Goal: Task Accomplishment & Management: Manage account settings

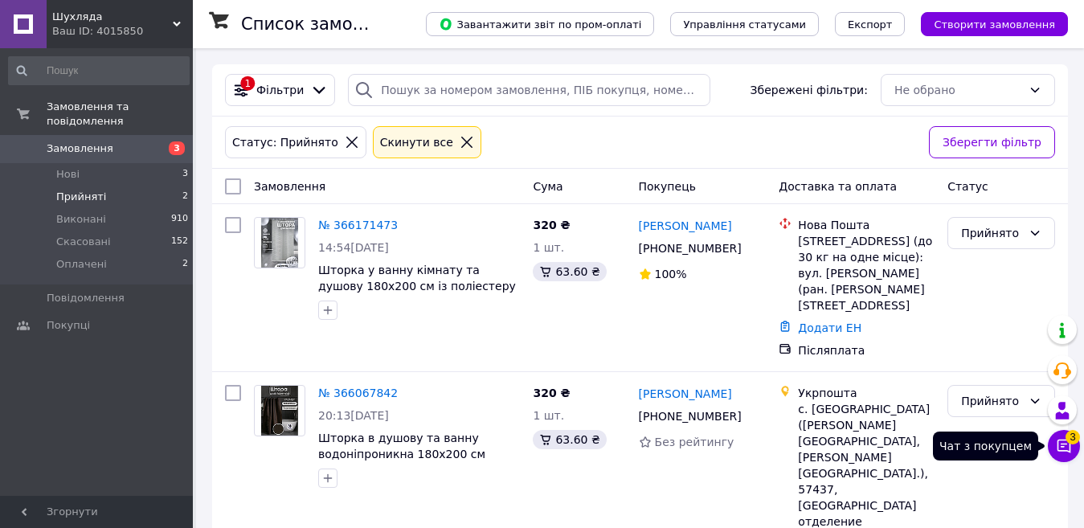
click at [1058, 445] on icon at bounding box center [1064, 446] width 14 height 14
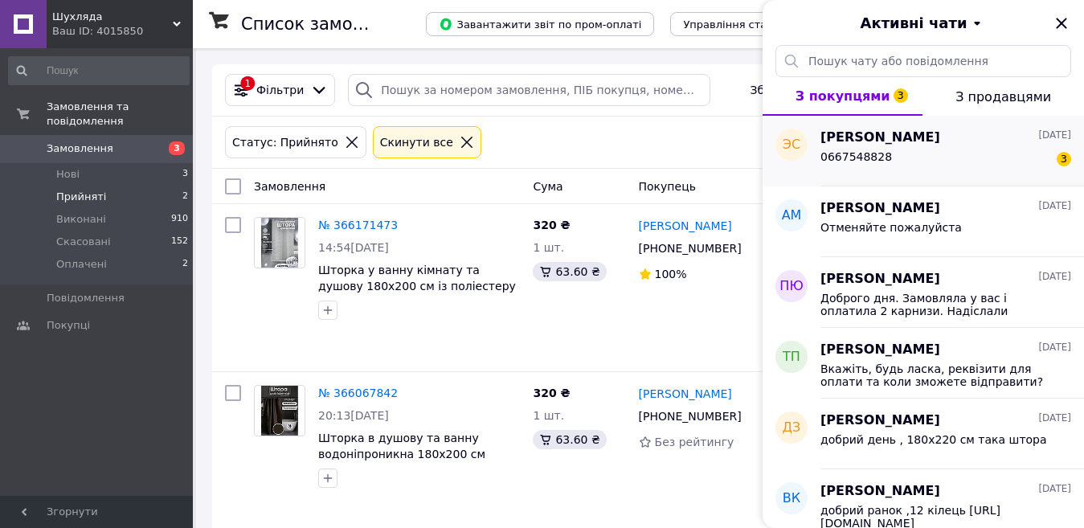
click at [971, 162] on div "0667548828 3" at bounding box center [945, 160] width 251 height 26
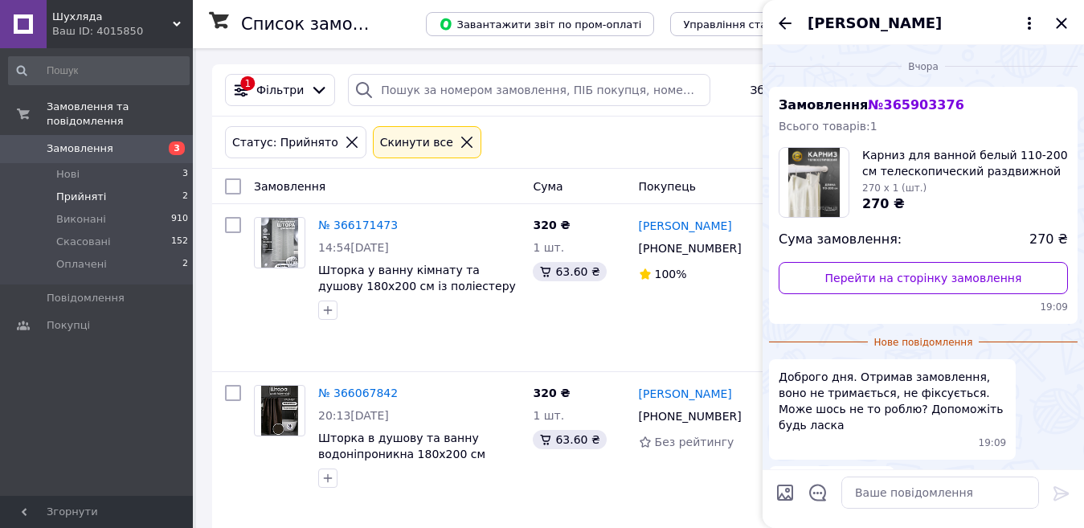
scroll to position [82, 0]
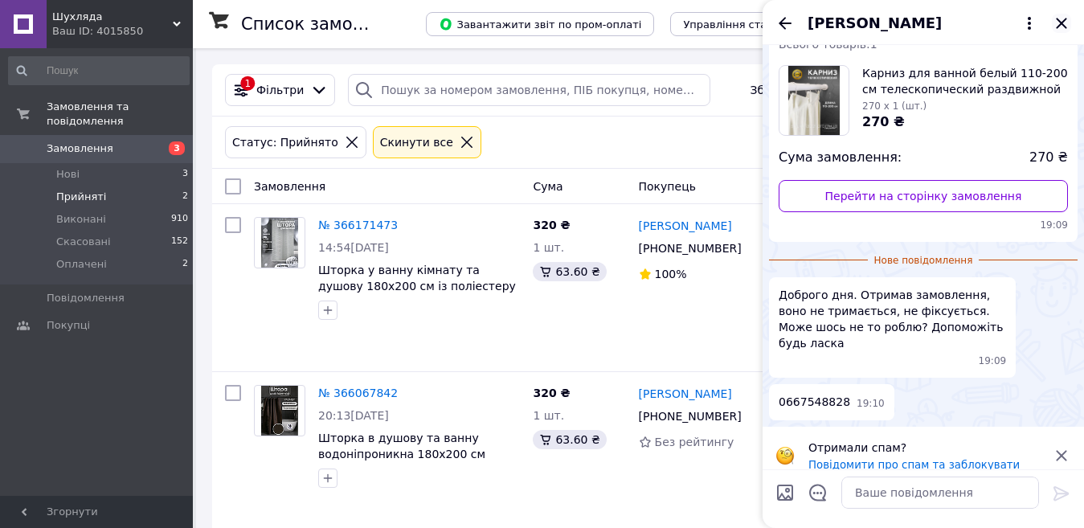
click at [1060, 29] on icon "Закрити" at bounding box center [1061, 23] width 19 height 19
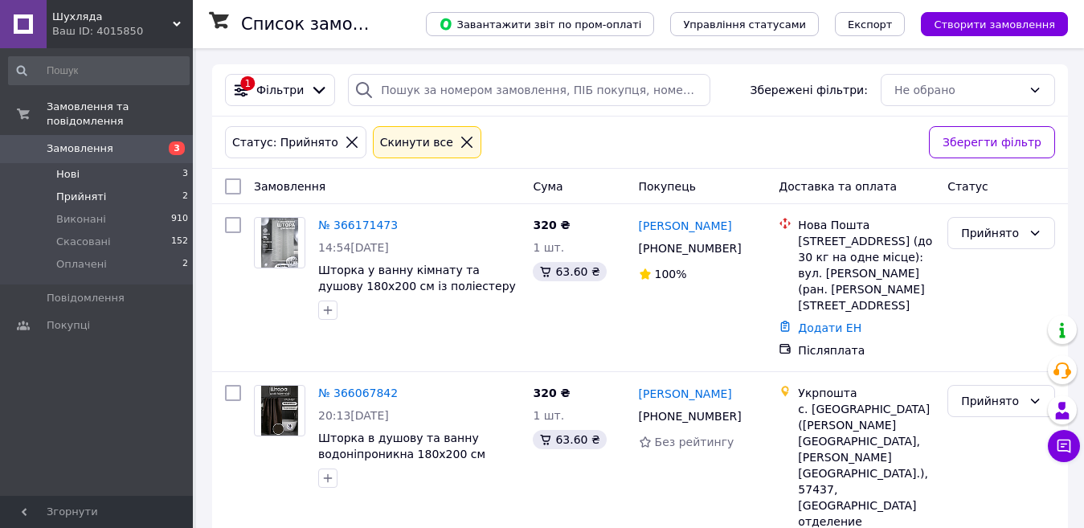
click at [80, 163] on li "Нові 3" at bounding box center [99, 174] width 198 height 22
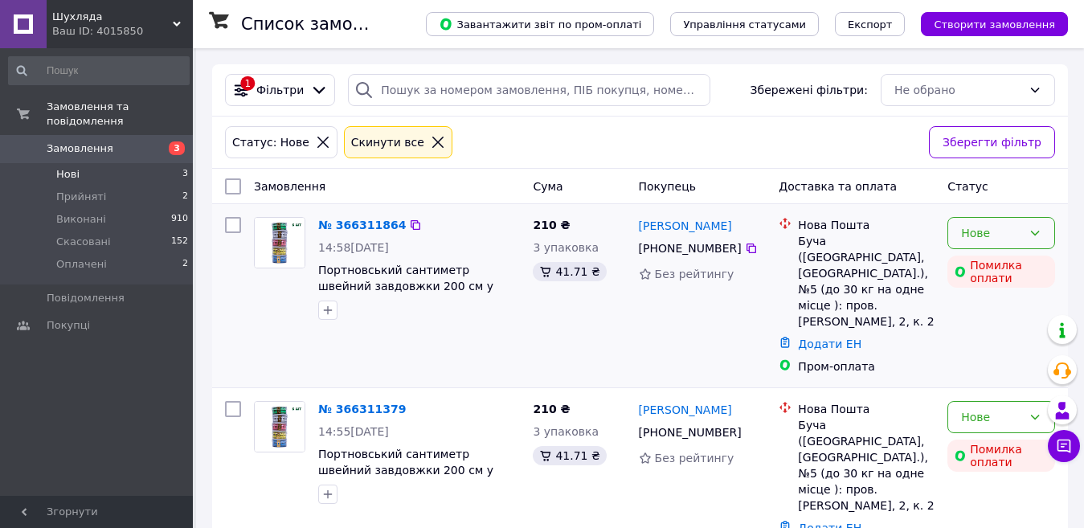
click at [1006, 230] on div "Нове" at bounding box center [991, 233] width 61 height 18
click at [985, 265] on li "Прийнято" at bounding box center [1001, 268] width 106 height 29
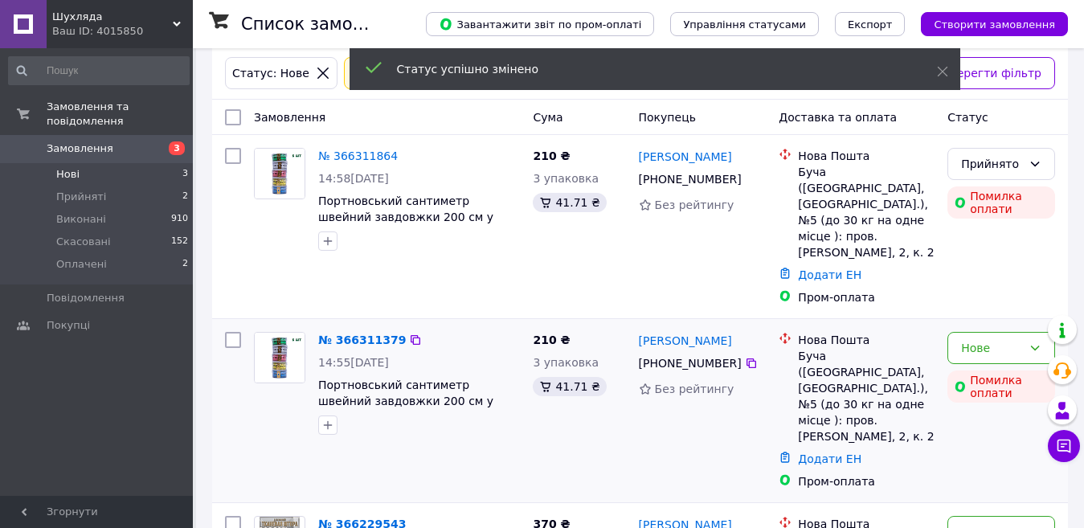
scroll to position [164, 0]
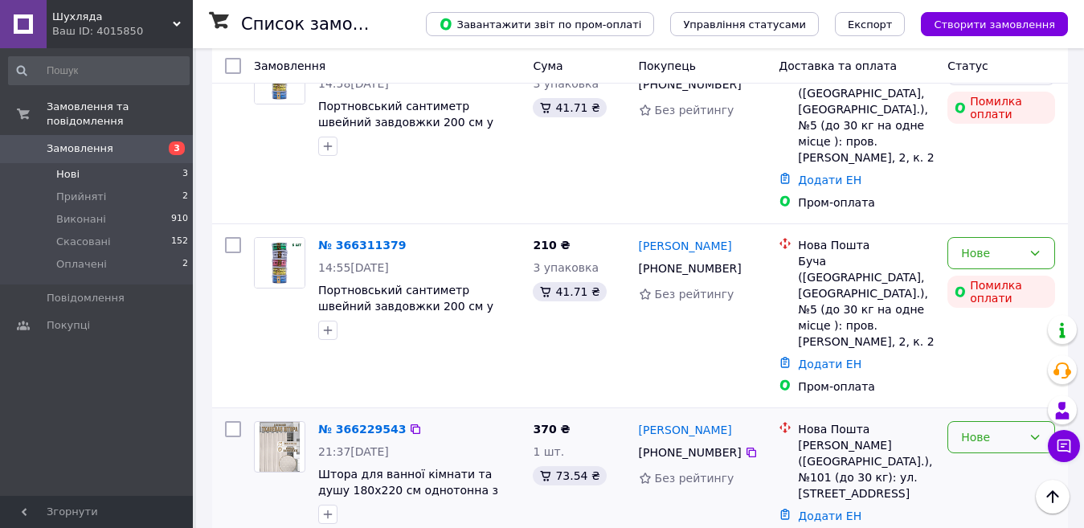
click at [992, 428] on div "Нове" at bounding box center [991, 437] width 61 height 18
drag, startPoint x: 976, startPoint y: 284, endPoint x: 979, endPoint y: 275, distance: 9.4
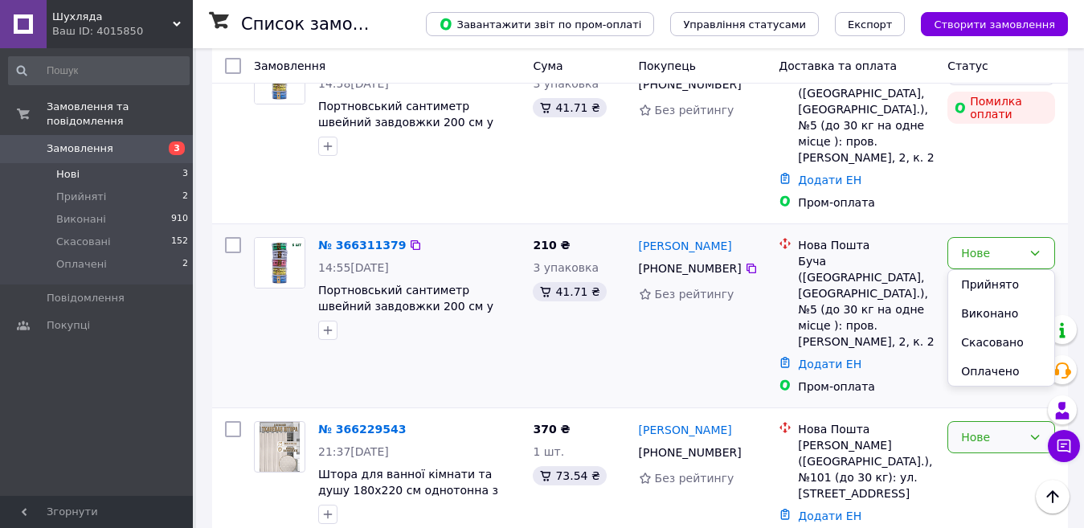
click at [976, 281] on li "Прийнято" at bounding box center [1001, 284] width 106 height 29
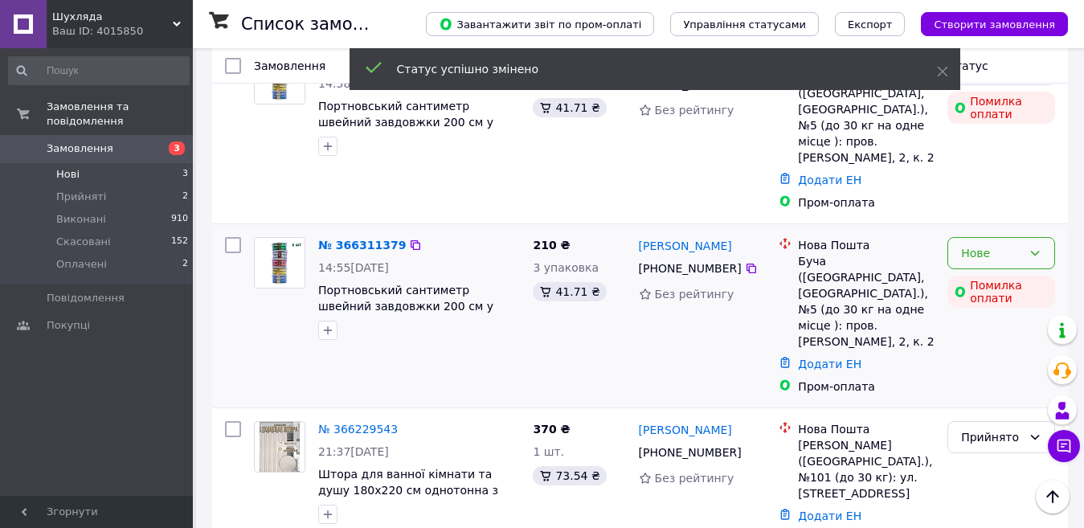
click at [1018, 237] on div "Нове" at bounding box center [1001, 253] width 108 height 32
click at [991, 271] on li "Прийнято" at bounding box center [1001, 272] width 106 height 29
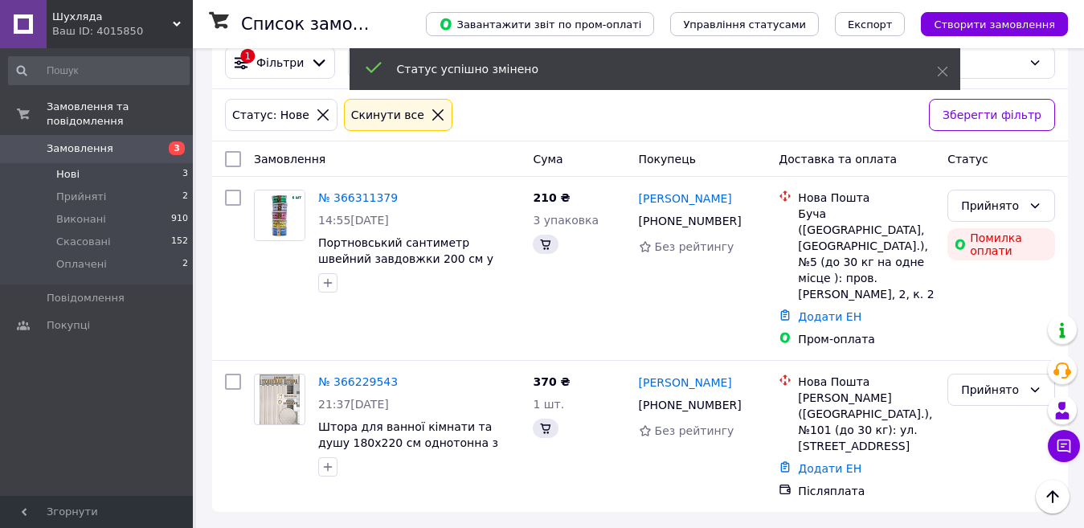
scroll to position [0, 0]
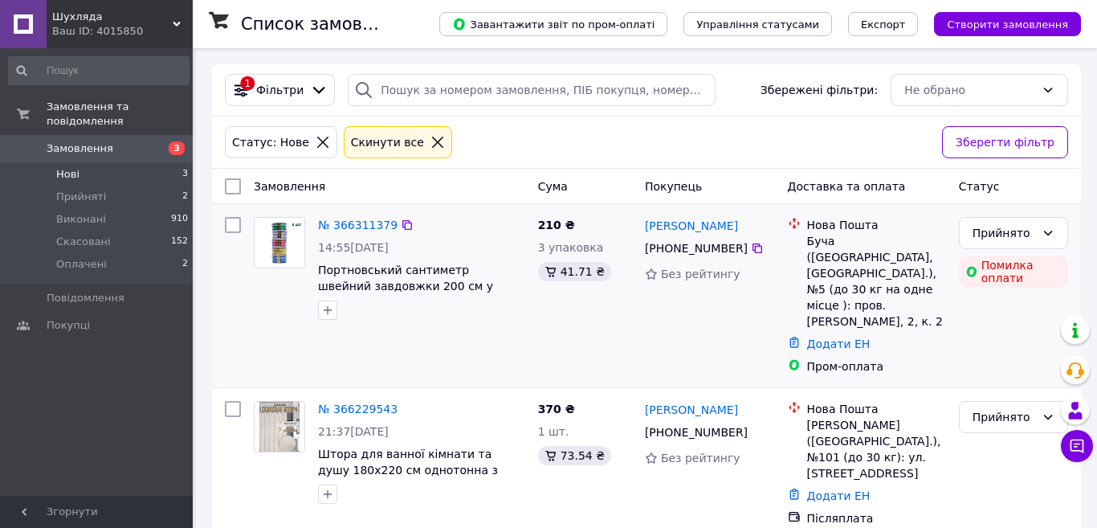
drag, startPoint x: 742, startPoint y: 247, endPoint x: 754, endPoint y: 215, distance: 34.3
click at [751, 247] on icon at bounding box center [757, 248] width 13 height 13
click at [362, 223] on link "№ 366311379" at bounding box center [358, 225] width 80 height 13
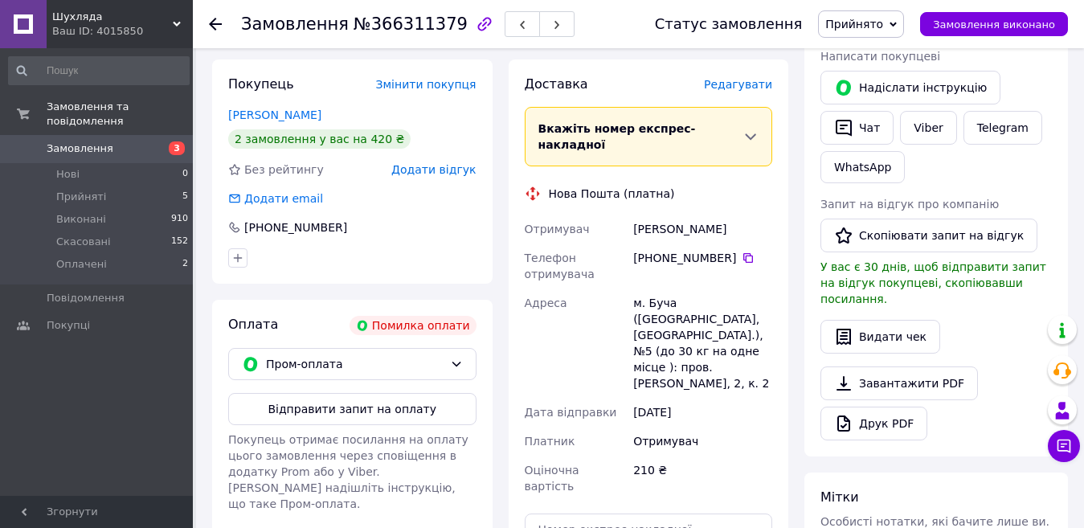
scroll to position [402, 0]
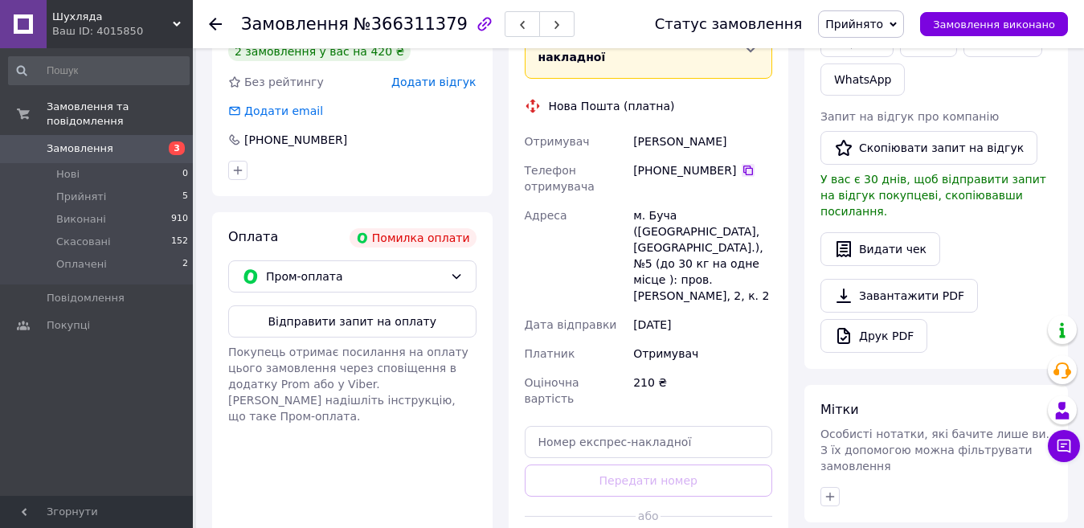
click at [742, 164] on icon at bounding box center [748, 170] width 13 height 13
drag, startPoint x: 1032, startPoint y: 224, endPoint x: 1020, endPoint y: 222, distance: 12.3
click at [1029, 232] on div "Видати чек" at bounding box center [935, 249] width 231 height 34
click at [743, 166] on icon at bounding box center [748, 171] width 10 height 10
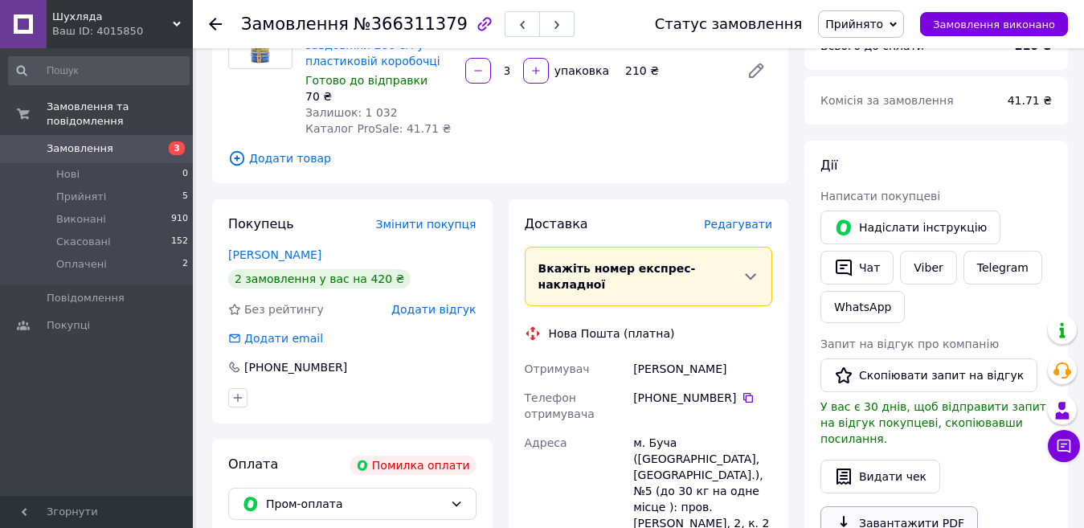
scroll to position [161, 0]
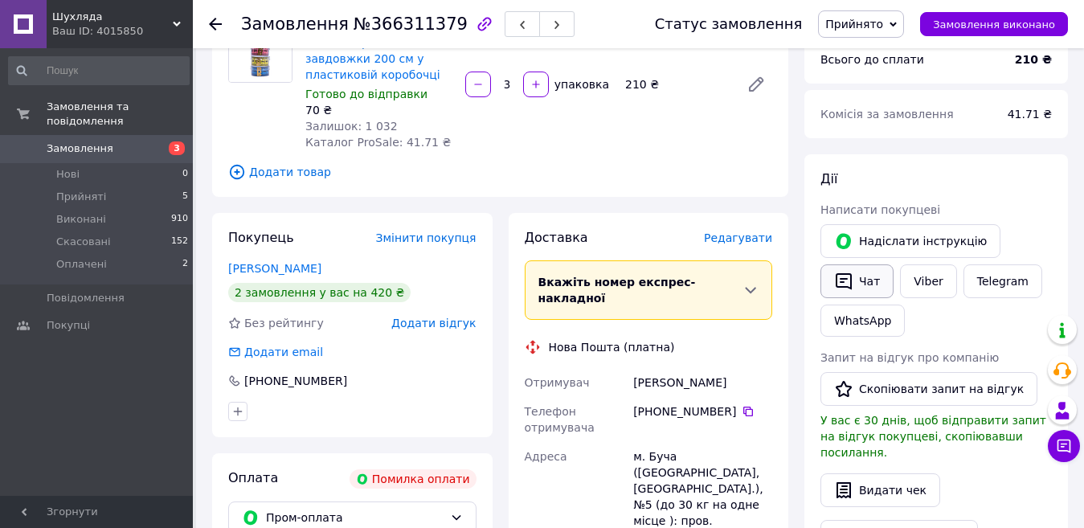
click at [859, 271] on button "Чат" at bounding box center [856, 281] width 73 height 34
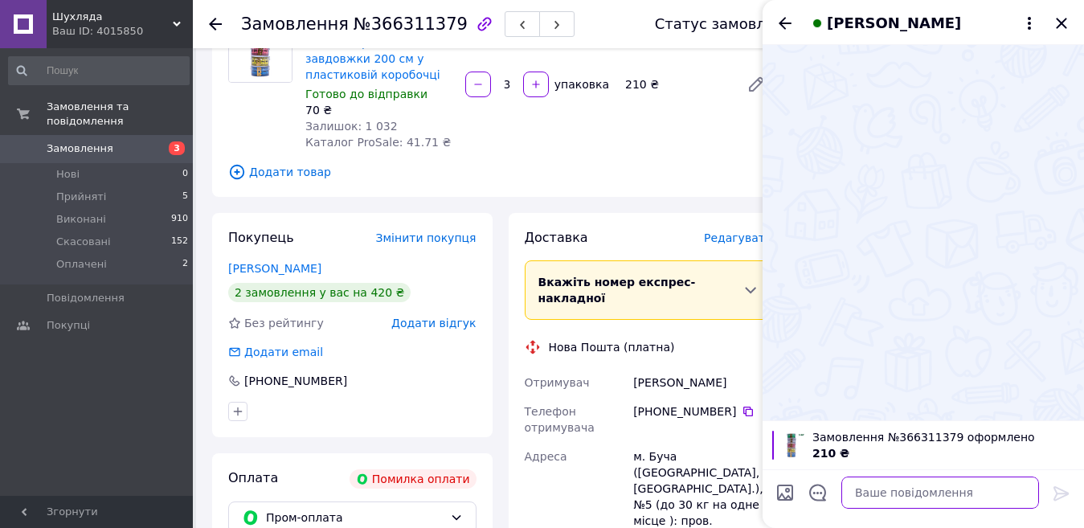
paste textarea "Добрий день, Ваше замовлення - Сумма до оплати Код ЄДРПОУ 3484906264 UA63322001…"
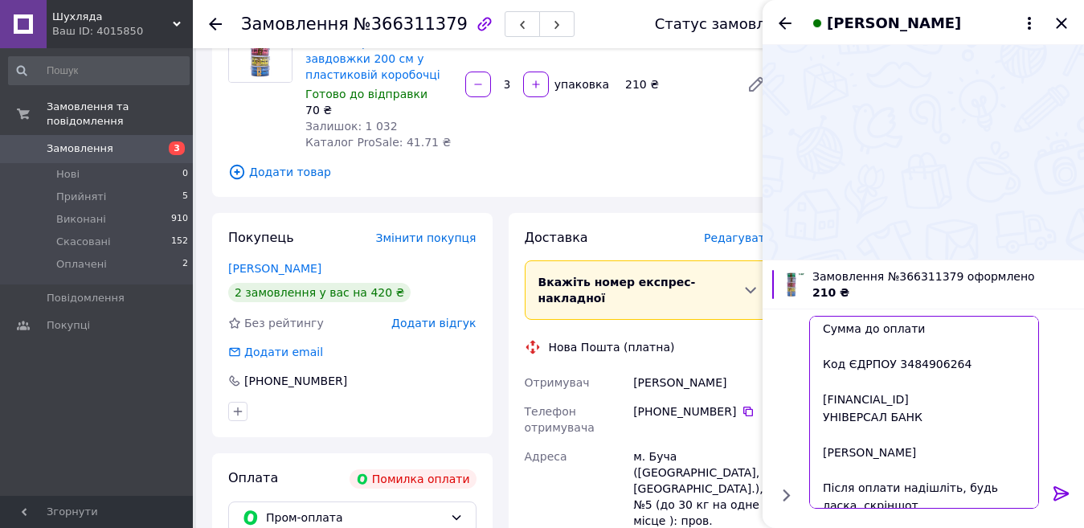
scroll to position [0, 0]
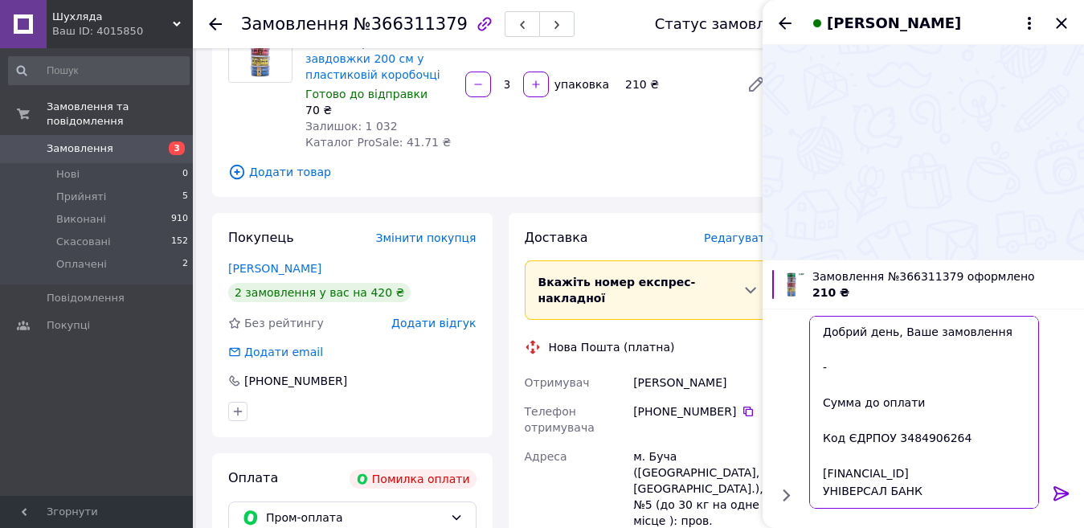
click at [852, 366] on textarea "Добрий день, Ваше замовлення - Сумма до оплати Код ЄДРПОУ 3484906264 UA63322001…" at bounding box center [924, 412] width 230 height 193
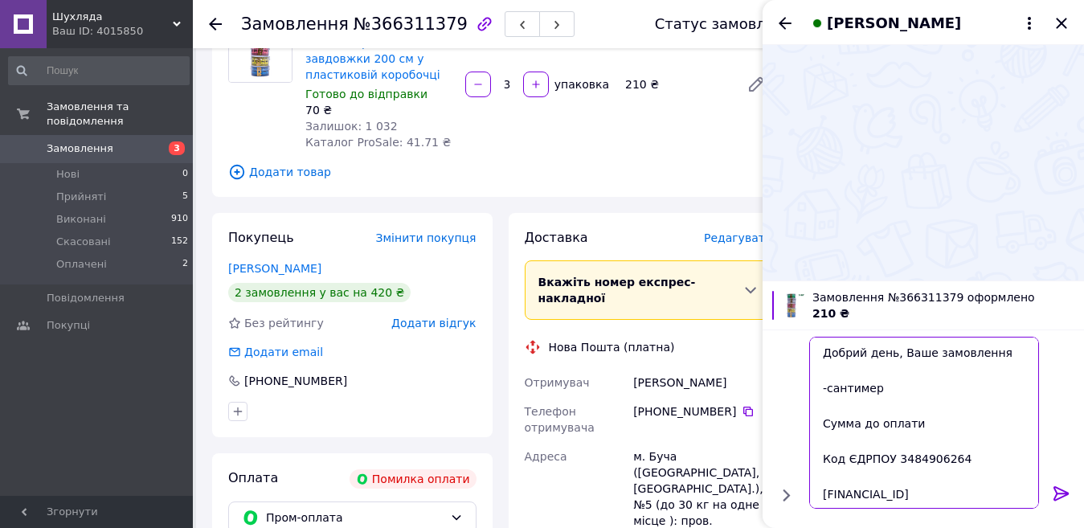
click at [869, 386] on textarea "Добрий день, Ваше замовлення -сантимер Сумма до оплати Код ЄДРПОУ 3484906264 UA…" at bounding box center [924, 423] width 230 height 172
click at [908, 385] on textarea "Добрий день, Ваше замовлення -сантиметр Сумма до оплати Код ЄДРПОУ 3484906264 U…" at bounding box center [924, 423] width 230 height 172
click at [921, 417] on textarea "Добрий день, Ваше замовлення -сантиметр -15 шт Сумма до оплати Код ЄДРПОУ 34849…" at bounding box center [924, 423] width 230 height 172
type textarea "Добрий день, Ваше замовлення -сантиметр -15 шт Сумма до оплати 210 грн Код ЄДРП…"
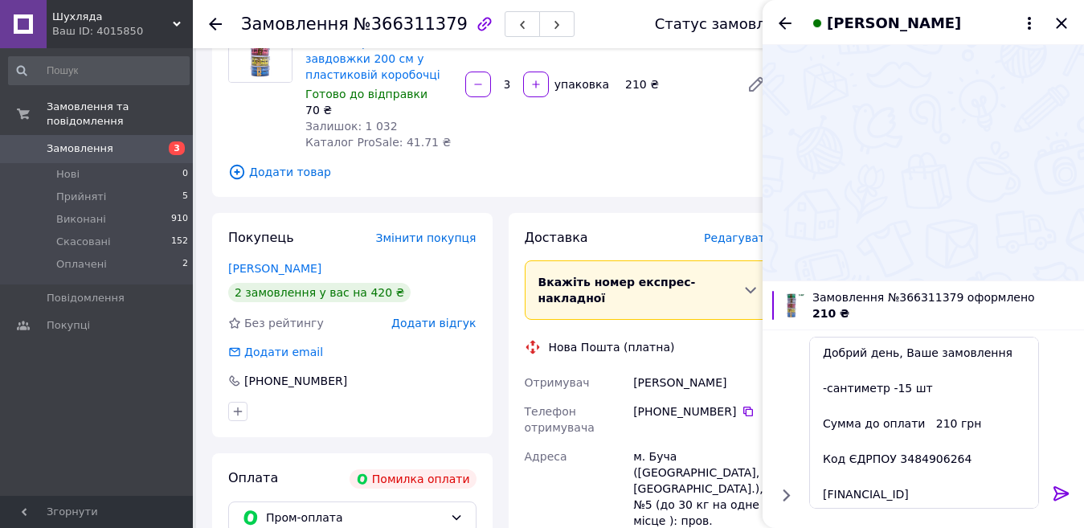
click at [1062, 495] on icon at bounding box center [1061, 493] width 19 height 19
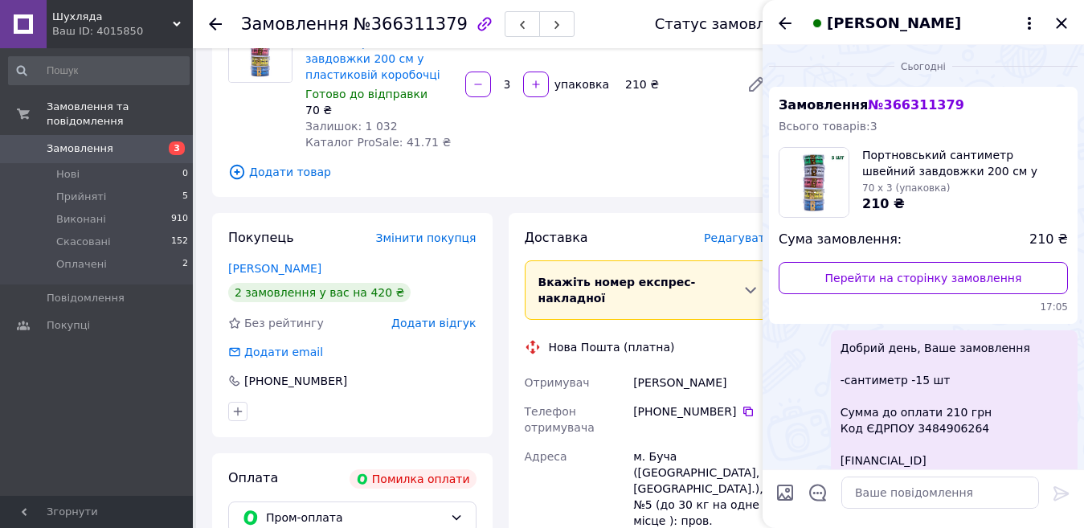
scroll to position [177, 0]
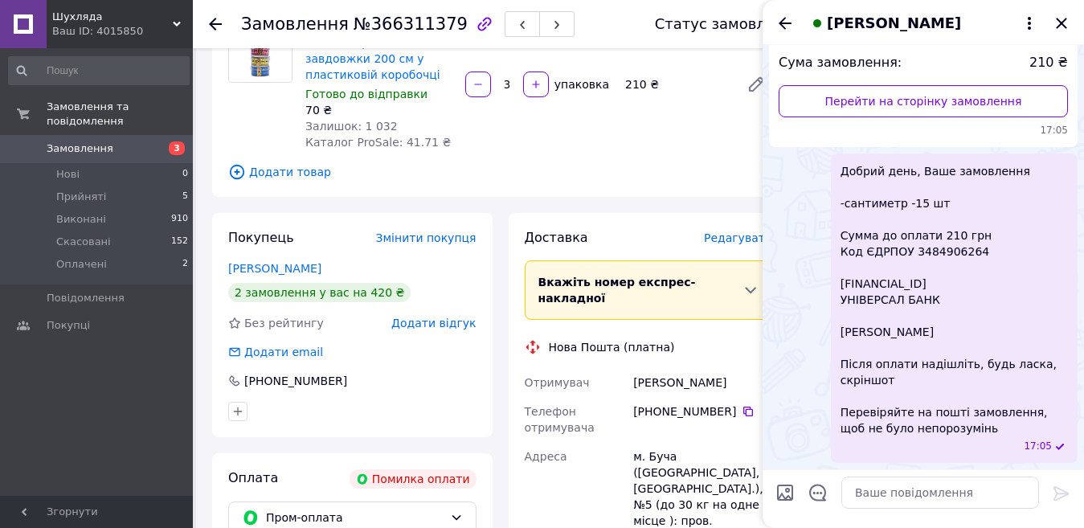
drag, startPoint x: 1063, startPoint y: 18, endPoint x: 950, endPoint y: 42, distance: 115.7
click at [1063, 18] on icon "Закрити" at bounding box center [1061, 23] width 19 height 19
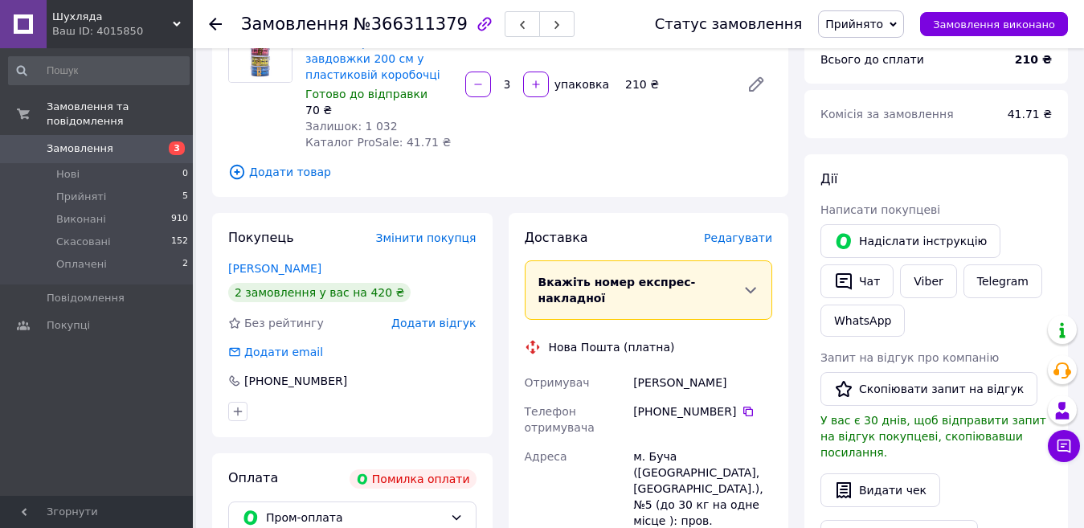
click at [594, 192] on div "Замовлення з каталогу Помилка оплати 12.10.2025 • 14:55 Товари в замовленні (1)…" at bounding box center [500, 467] width 592 height 1126
drag, startPoint x: 79, startPoint y: 250, endPoint x: 121, endPoint y: 239, distance: 44.0
click at [78, 257] on span "Оплачені" at bounding box center [81, 264] width 51 height 14
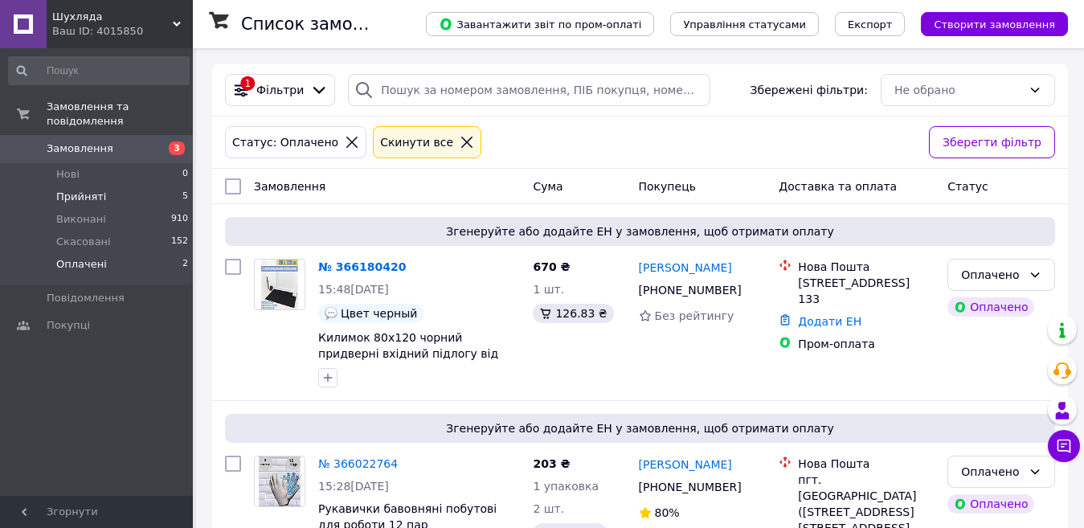
click at [81, 190] on span "Прийняті" at bounding box center [81, 197] width 50 height 14
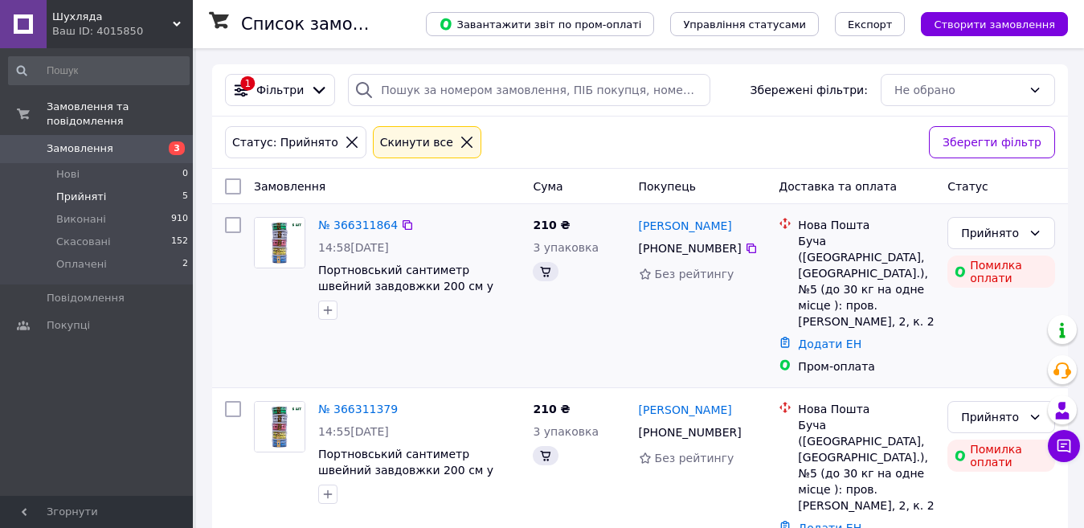
scroll to position [240, 0]
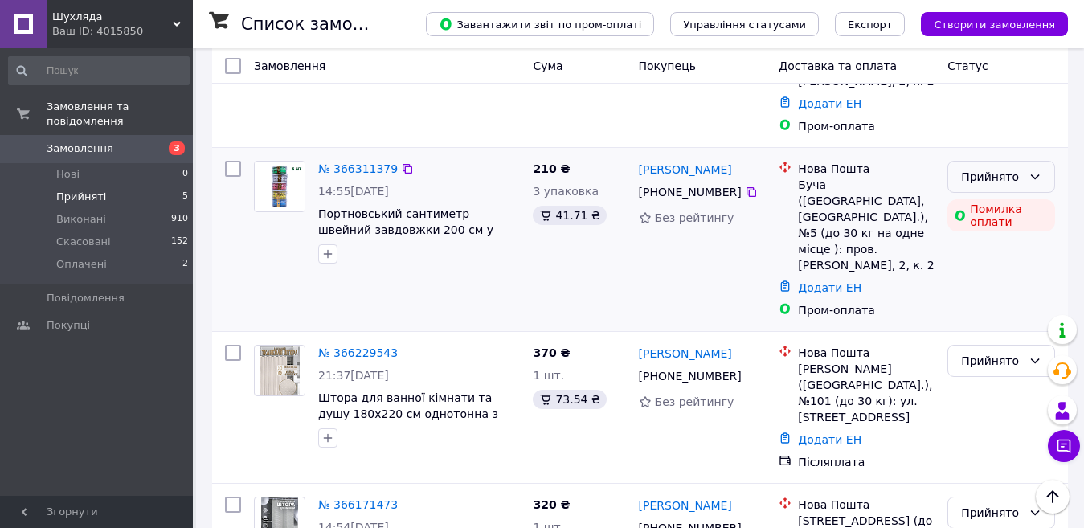
click at [1037, 170] on icon at bounding box center [1034, 176] width 13 height 13
click at [1003, 225] on li "Скасовано" at bounding box center [1001, 225] width 106 height 29
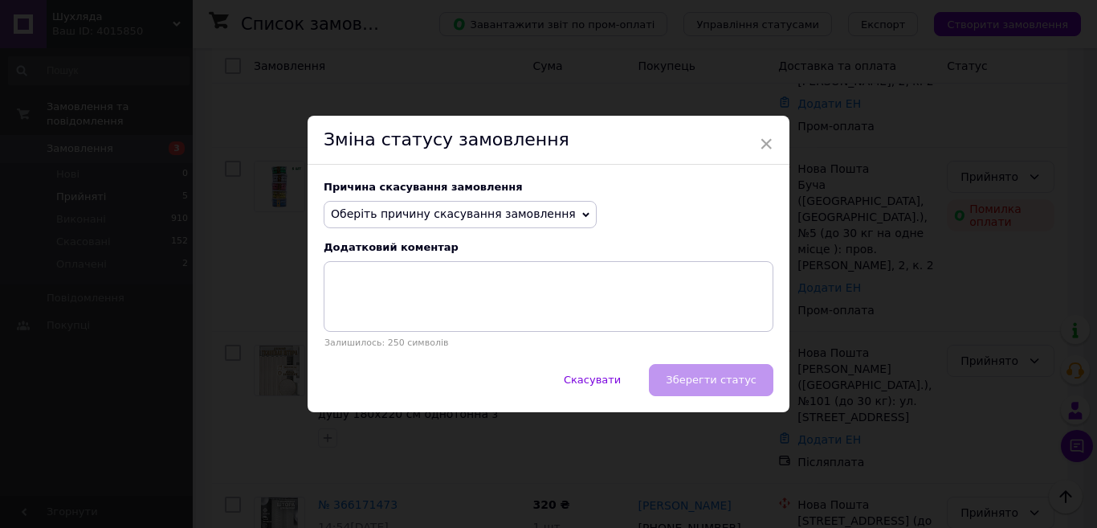
click at [582, 211] on icon at bounding box center [585, 214] width 7 height 7
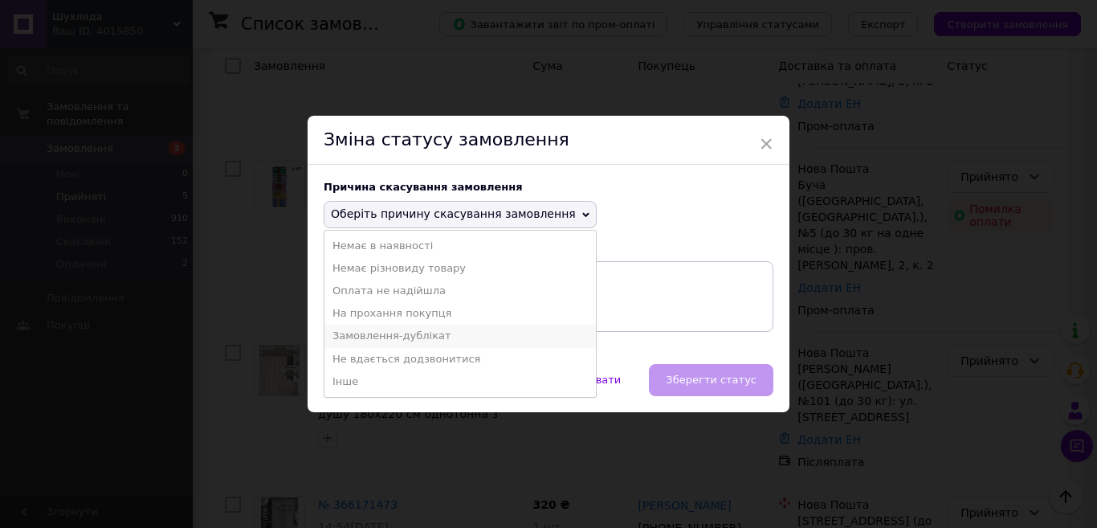
click at [415, 336] on li "Замовлення-дублікат" at bounding box center [461, 336] width 272 height 22
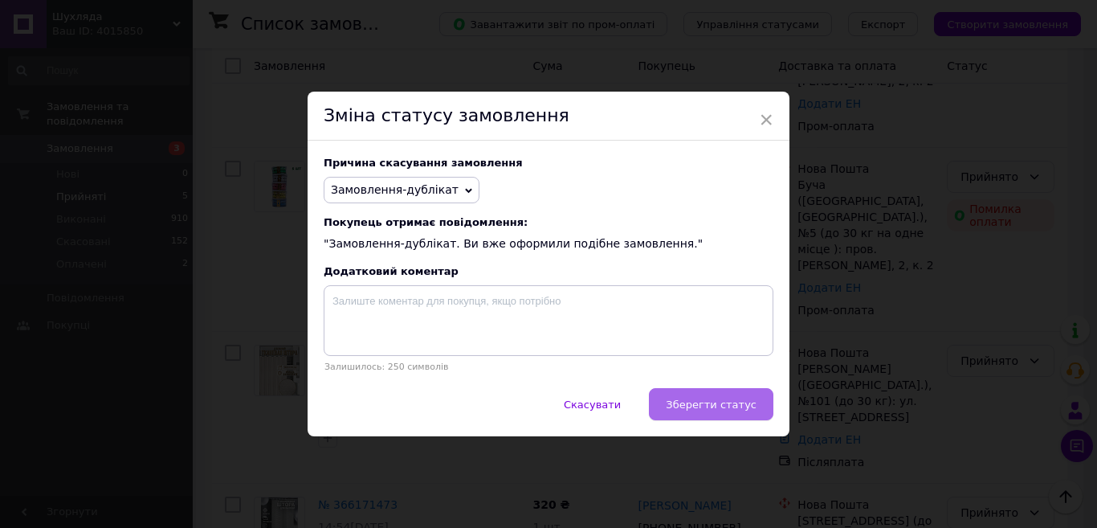
drag, startPoint x: 698, startPoint y: 407, endPoint x: 689, endPoint y: 332, distance: 76.1
click at [697, 407] on span "Зберегти статус" at bounding box center [711, 405] width 91 height 12
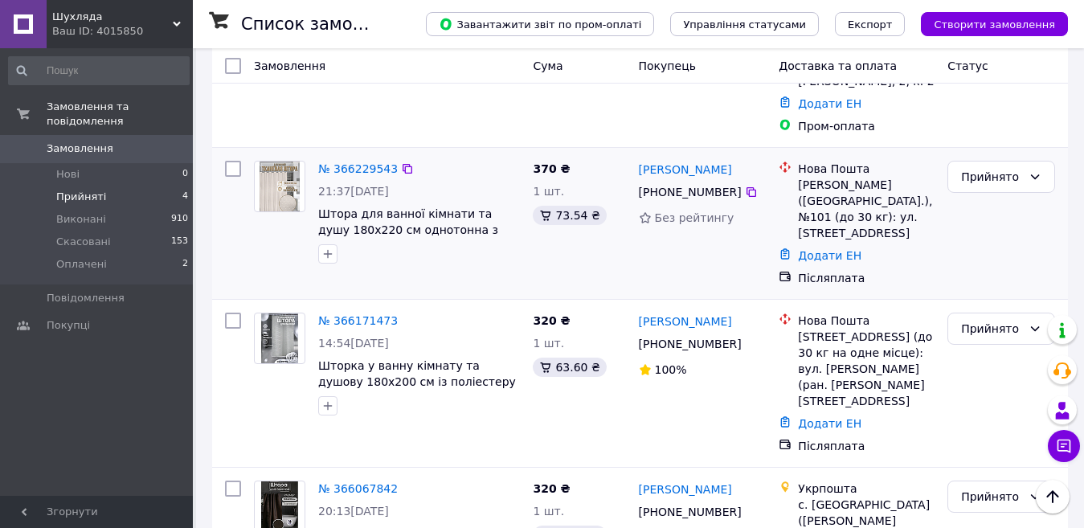
click at [1061, 446] on icon at bounding box center [1064, 446] width 16 height 16
click span "Добрий день, Ваше замовлення -сантиметр -15 шт Сумма до оплати 210 грн Код ЄДРП…"
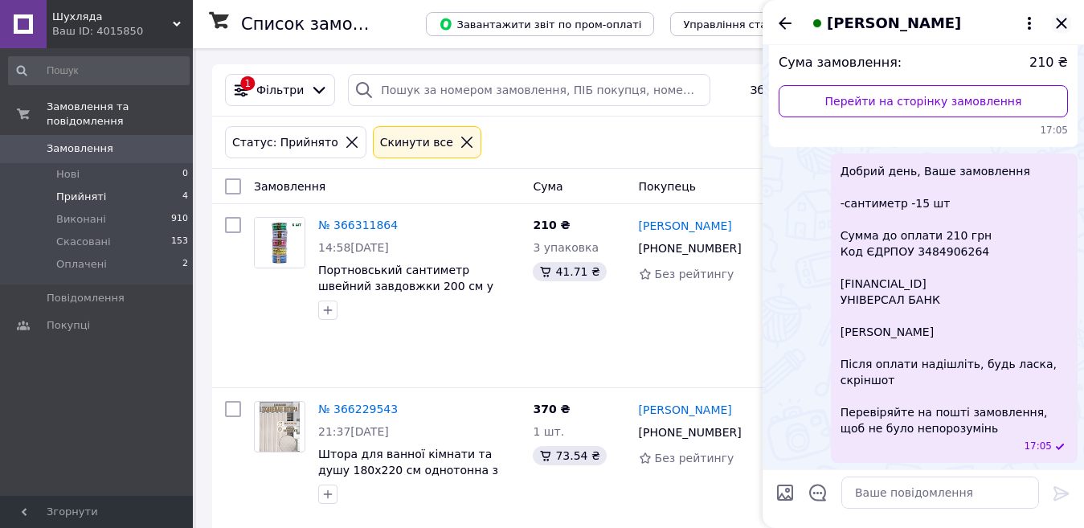
click at [1068, 27] on icon "Закрити" at bounding box center [1061, 23] width 19 height 19
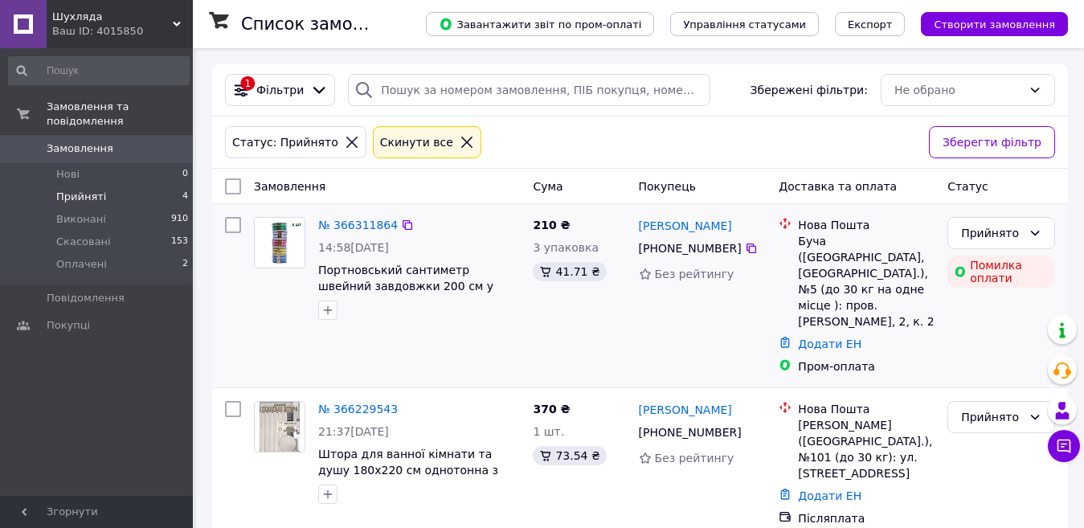
click at [415, 330] on div "№ 366311864 14:58, 12.10.2025 Портновський сантиметр швейний завдовжки 200 см у…" at bounding box center [386, 296] width 279 height 170
click at [80, 190] on span "Прийняті" at bounding box center [81, 197] width 50 height 14
click at [367, 403] on link "№ 366229543" at bounding box center [358, 409] width 80 height 13
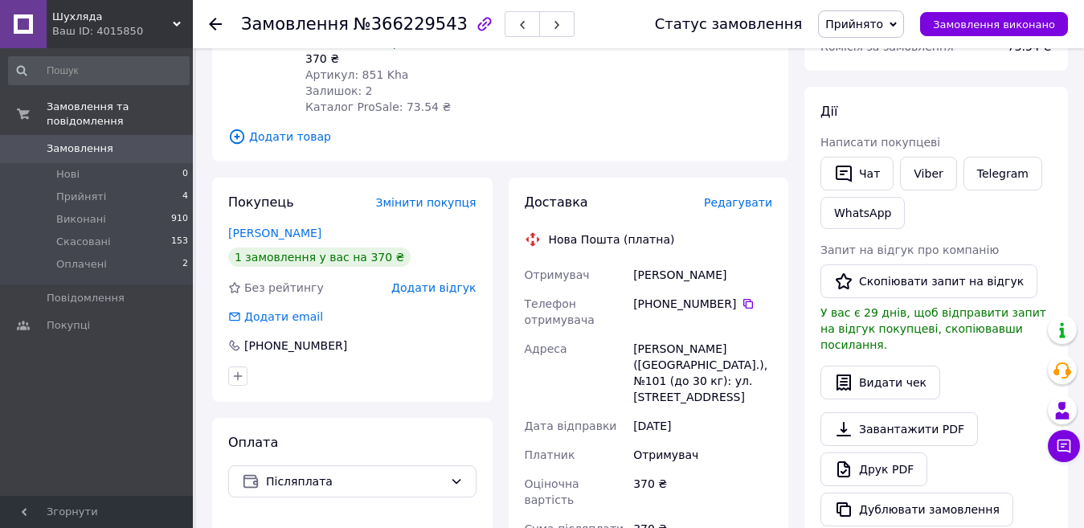
scroll to position [233, 0]
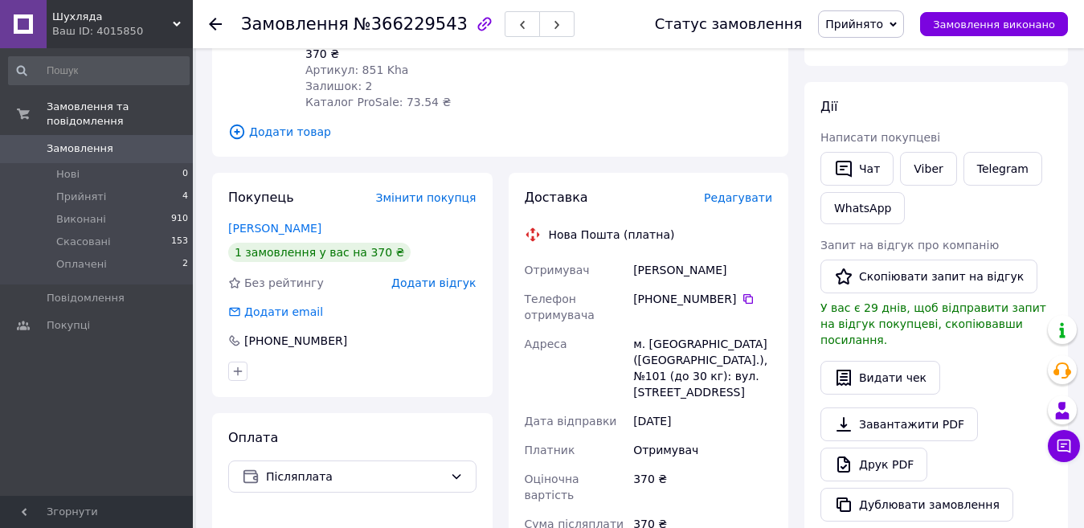
drag, startPoint x: 741, startPoint y: 288, endPoint x: 717, endPoint y: 191, distance: 99.2
click at [742, 292] on icon at bounding box center [748, 298] width 13 height 13
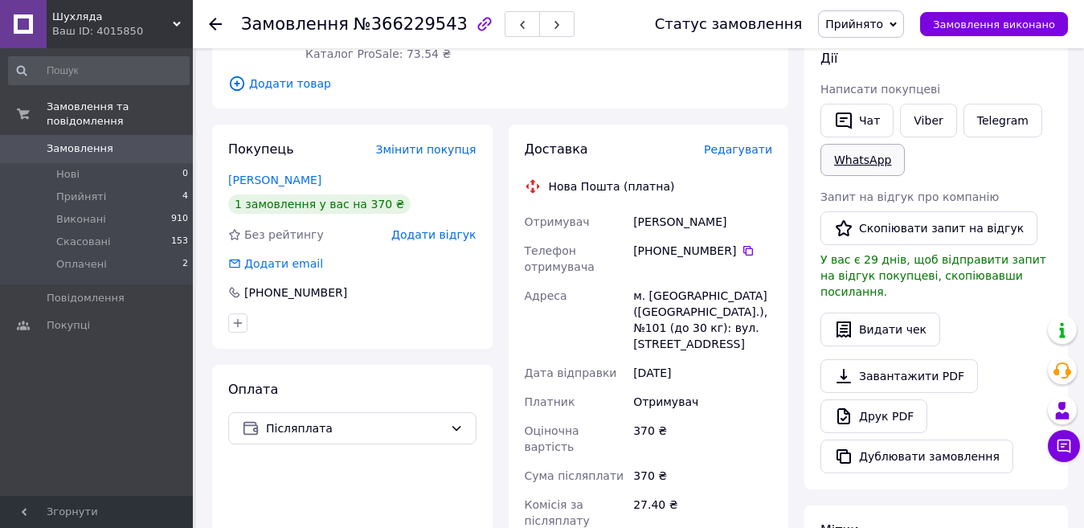
scroll to position [132, 0]
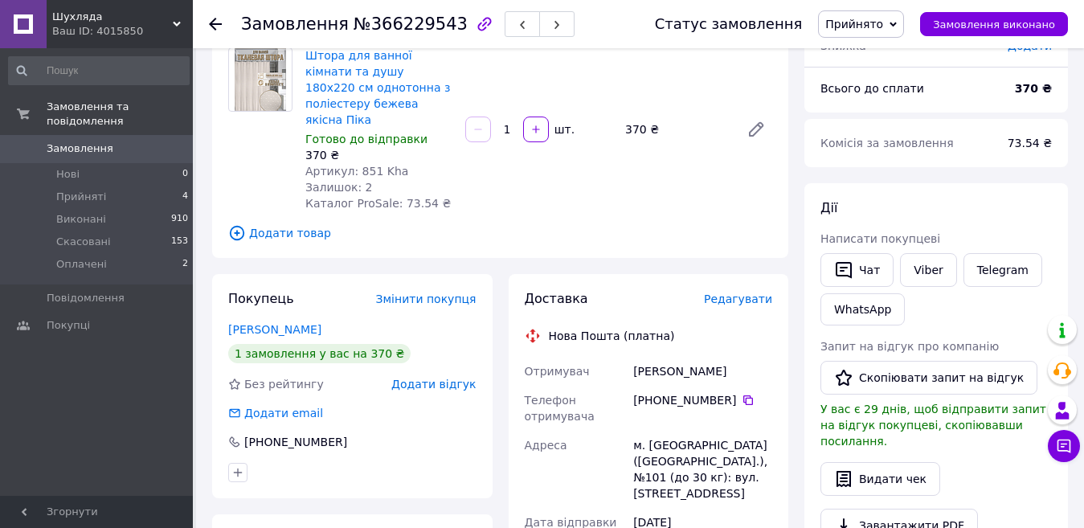
click at [735, 292] on span "Редагувати" at bounding box center [738, 298] width 68 height 13
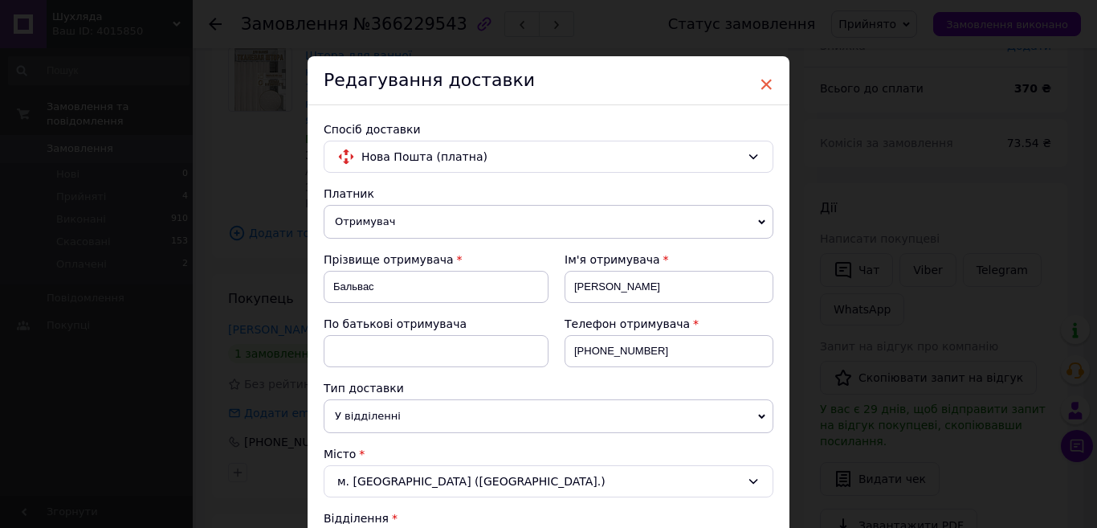
click at [769, 80] on span "×" at bounding box center [766, 84] width 14 height 27
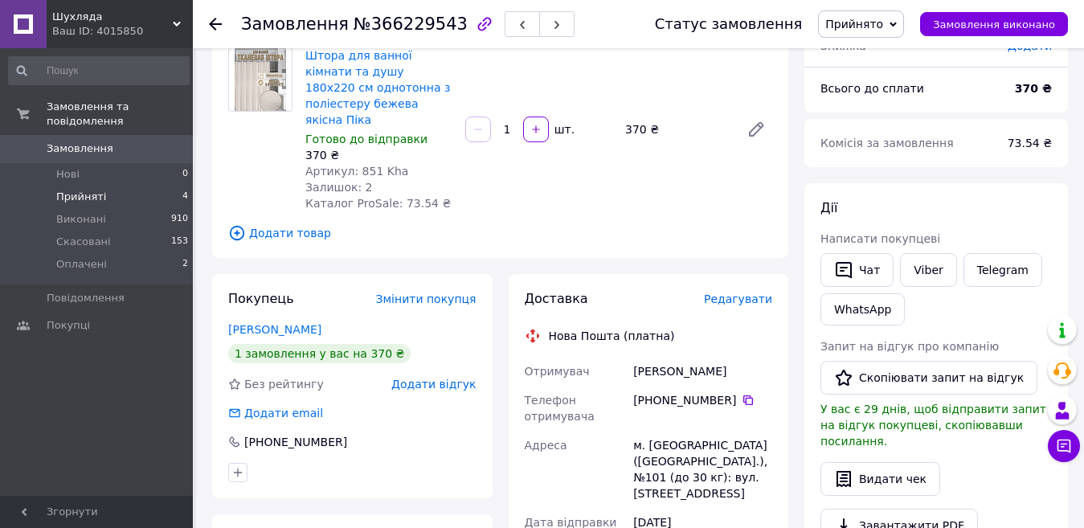
click at [67, 190] on span "Прийняті" at bounding box center [81, 197] width 50 height 14
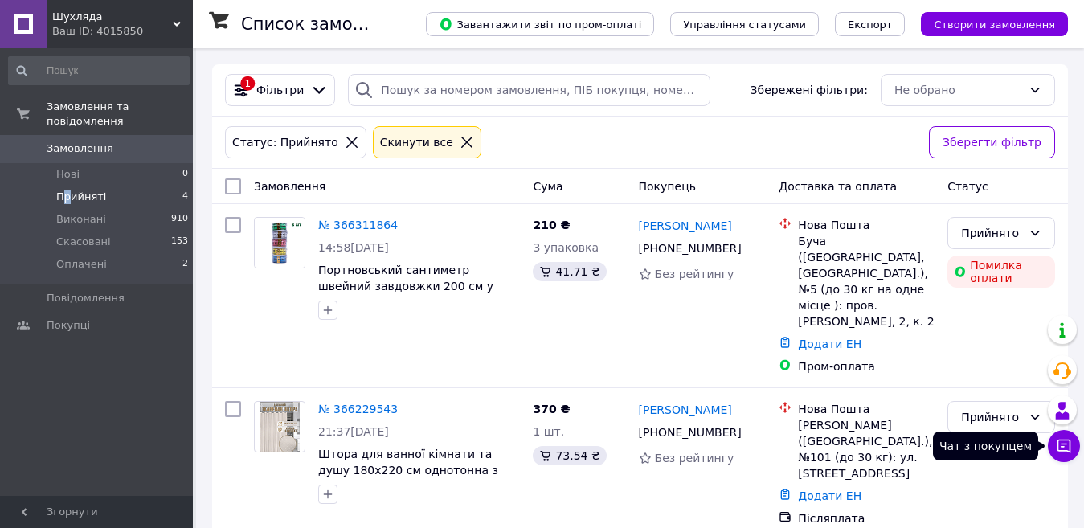
click at [1065, 445] on icon at bounding box center [1064, 446] width 16 height 16
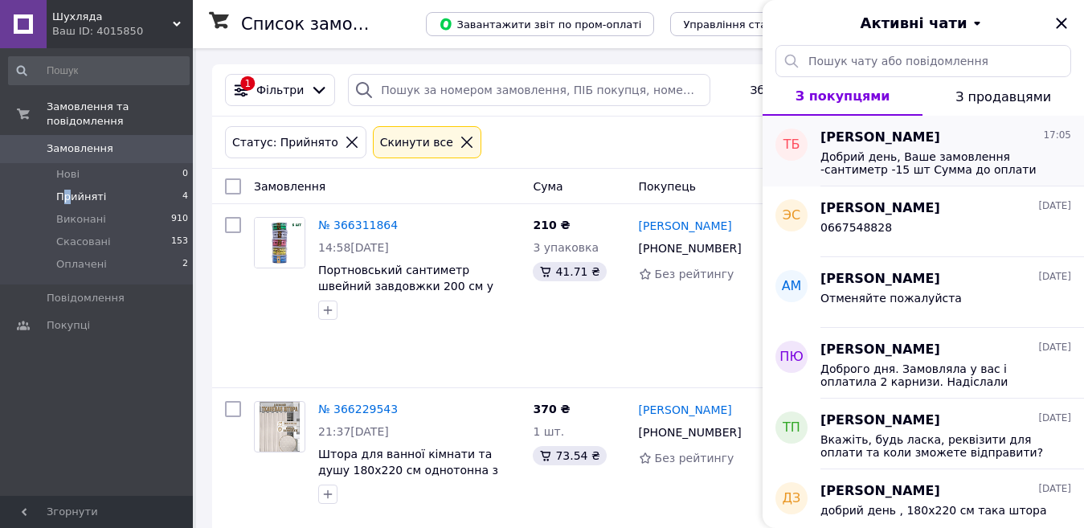
click at [954, 154] on span "Добрий день, Ваше замовлення -сантиметр -15 шт Сумма до оплати 210 грн Код ЄДРП…" at bounding box center [934, 163] width 228 height 26
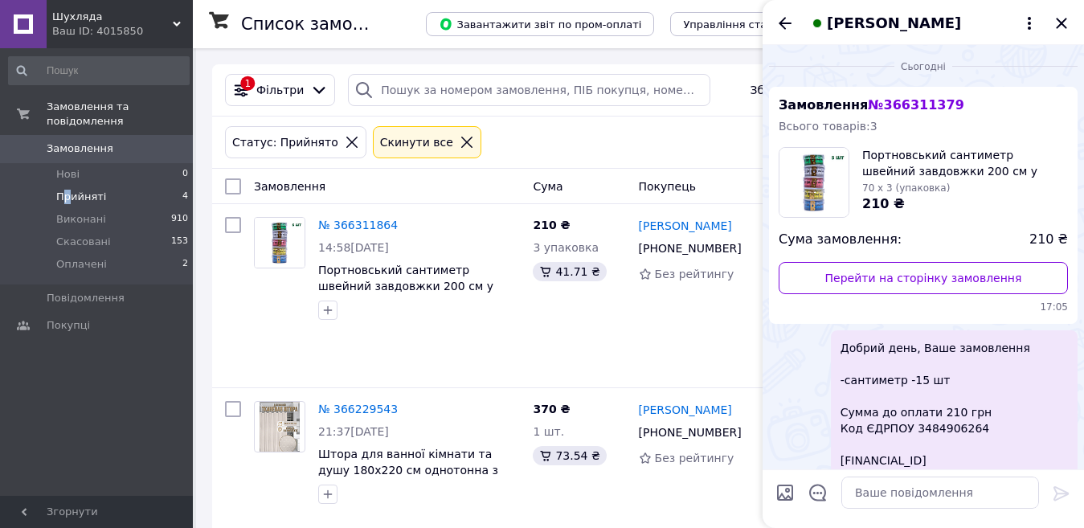
scroll to position [177, 0]
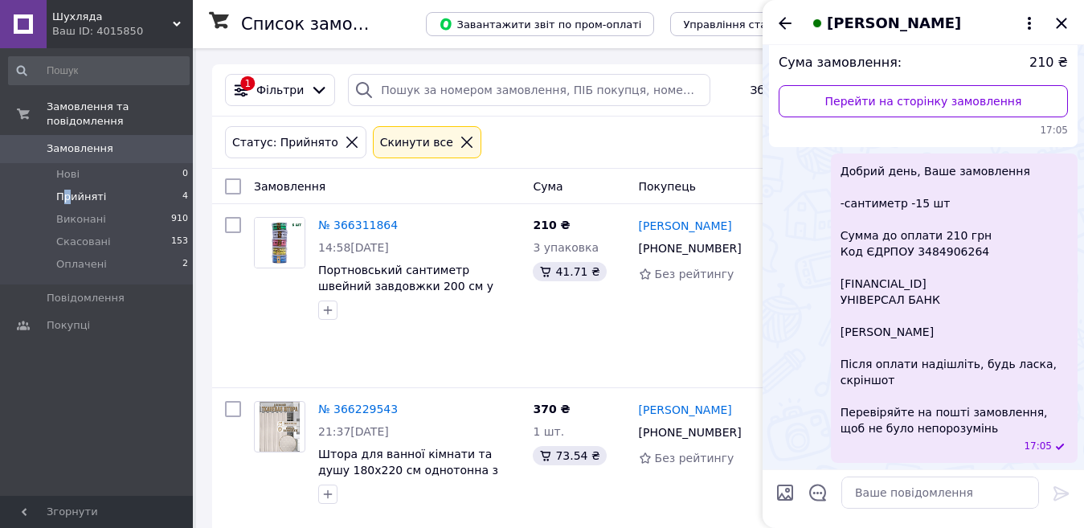
drag, startPoint x: 782, startPoint y: 18, endPoint x: 770, endPoint y: 39, distance: 23.7
click at [782, 19] on icon "Назад" at bounding box center [784, 23] width 19 height 19
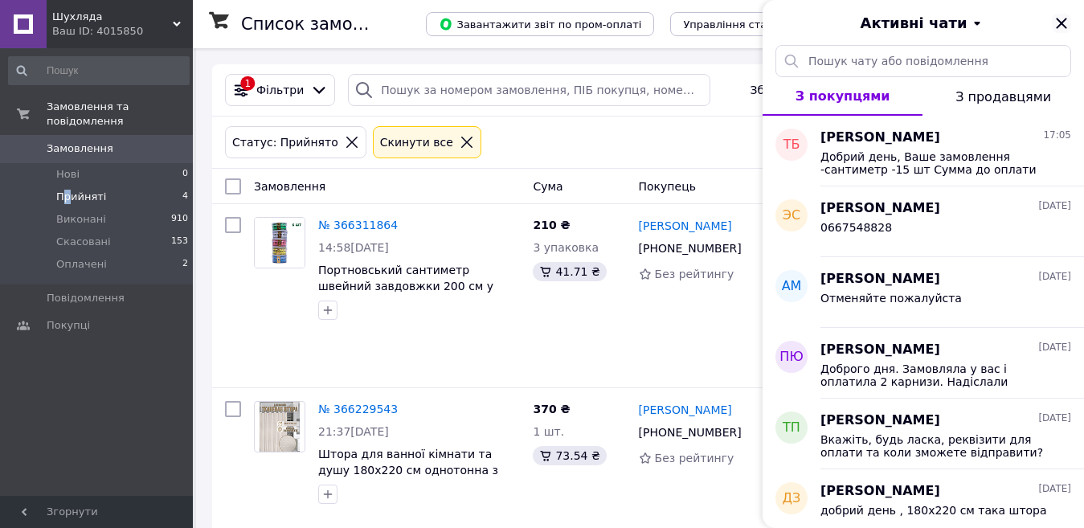
click at [1066, 17] on icon "Закрити" at bounding box center [1061, 23] width 19 height 19
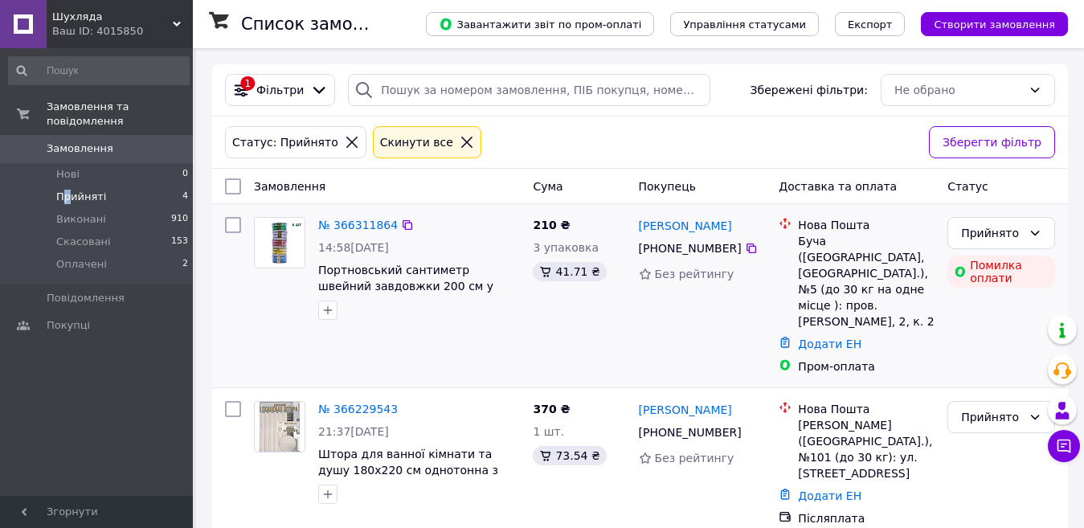
click at [235, 227] on input "checkbox" at bounding box center [233, 225] width 16 height 16
checkbox input "false"
click at [340, 219] on link "№ 366311864" at bounding box center [358, 225] width 80 height 13
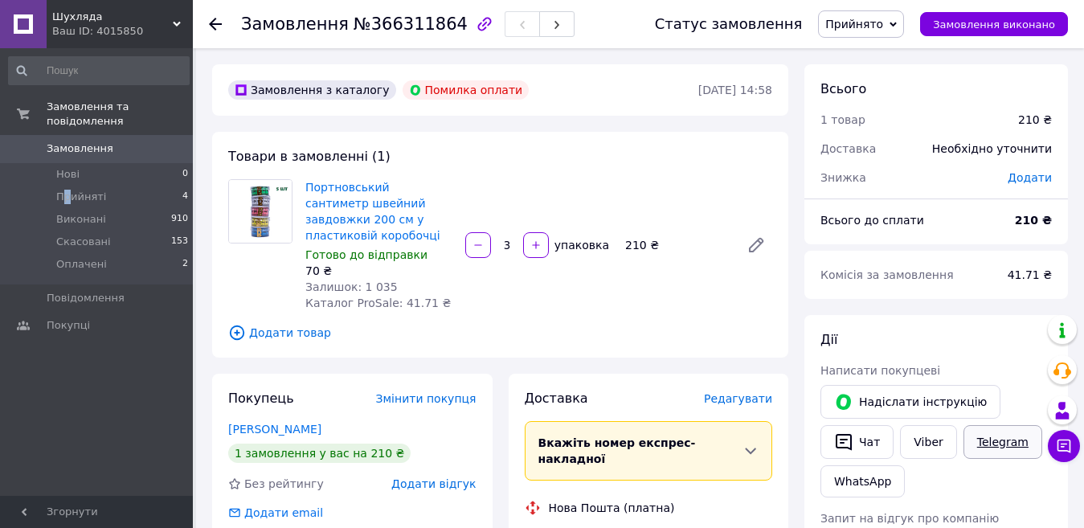
click at [1008, 438] on link "Telegram" at bounding box center [1002, 442] width 79 height 34
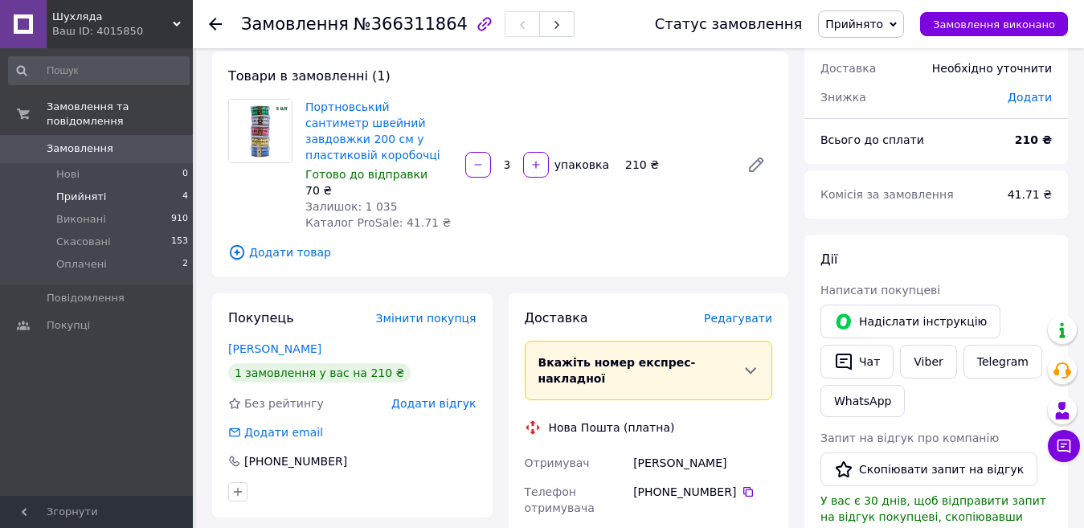
click at [87, 190] on span "Прийняті" at bounding box center [81, 197] width 50 height 14
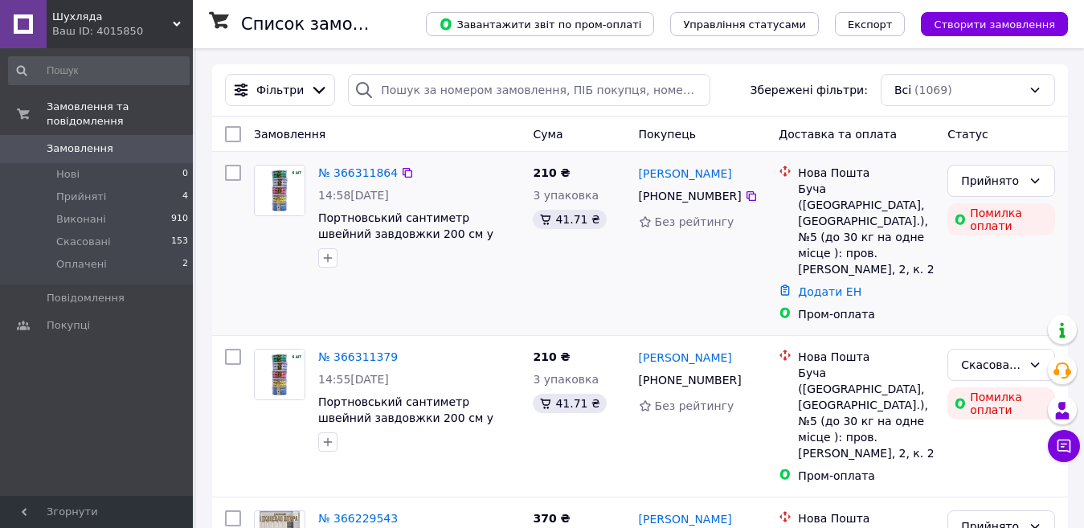
scroll to position [161, 0]
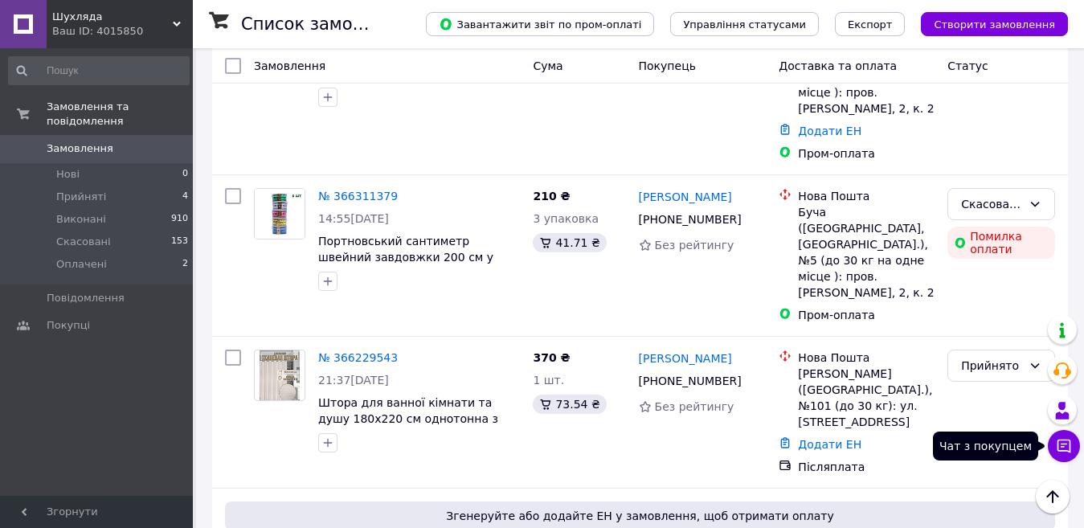
click at [1069, 441] on icon at bounding box center [1064, 446] width 16 height 16
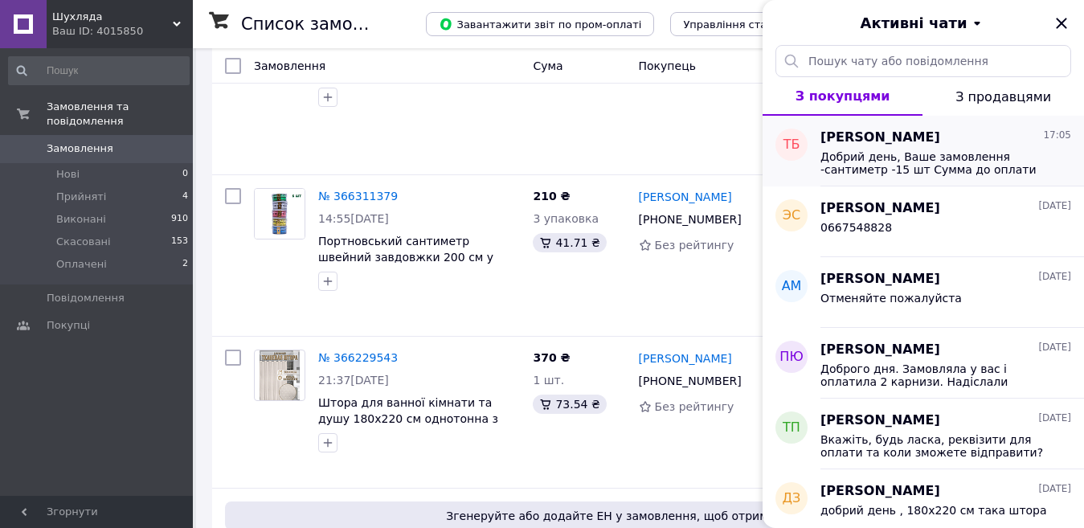
click at [950, 141] on div "Тетяна Білоконь 17:05" at bounding box center [945, 138] width 251 height 18
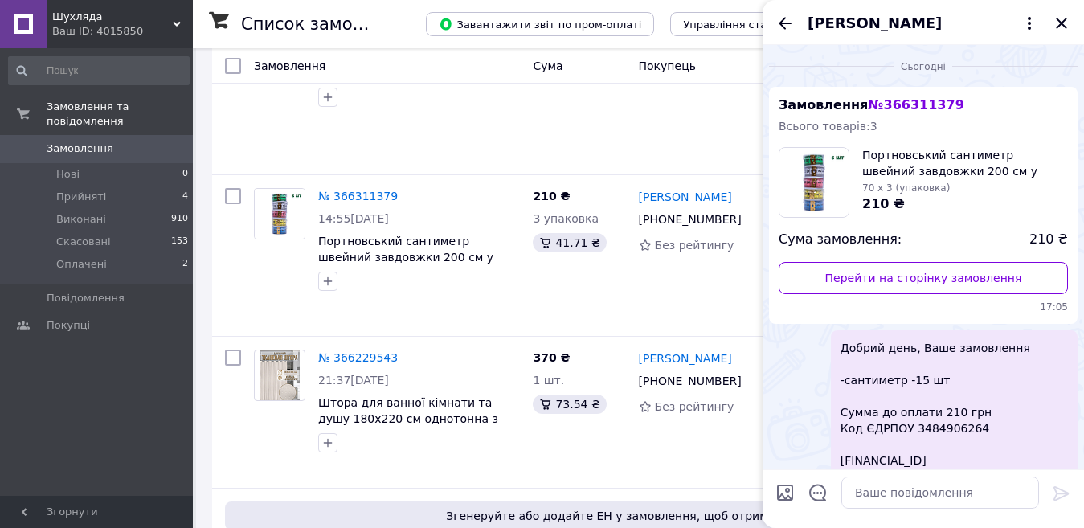
scroll to position [177, 0]
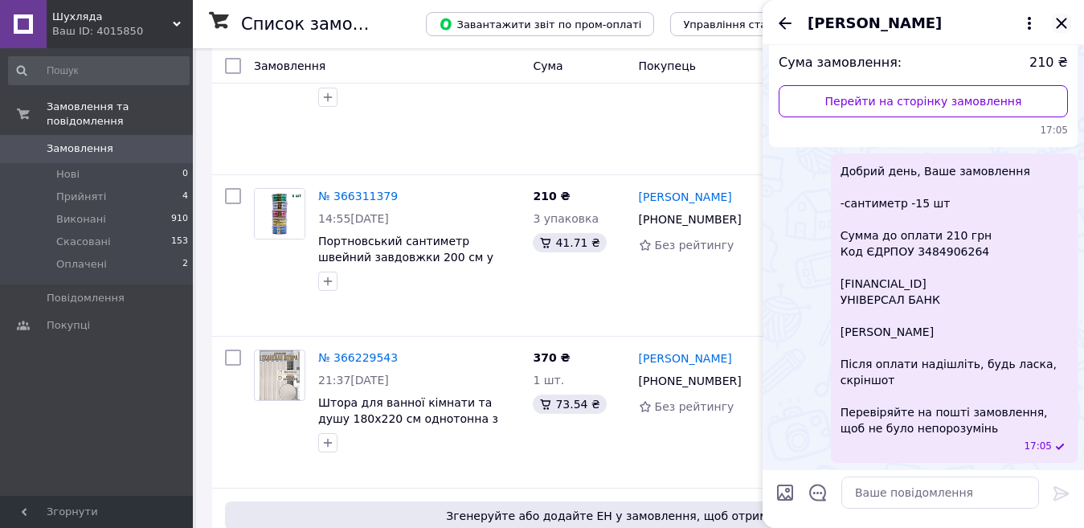
click at [1068, 21] on icon "Закрити" at bounding box center [1061, 23] width 19 height 19
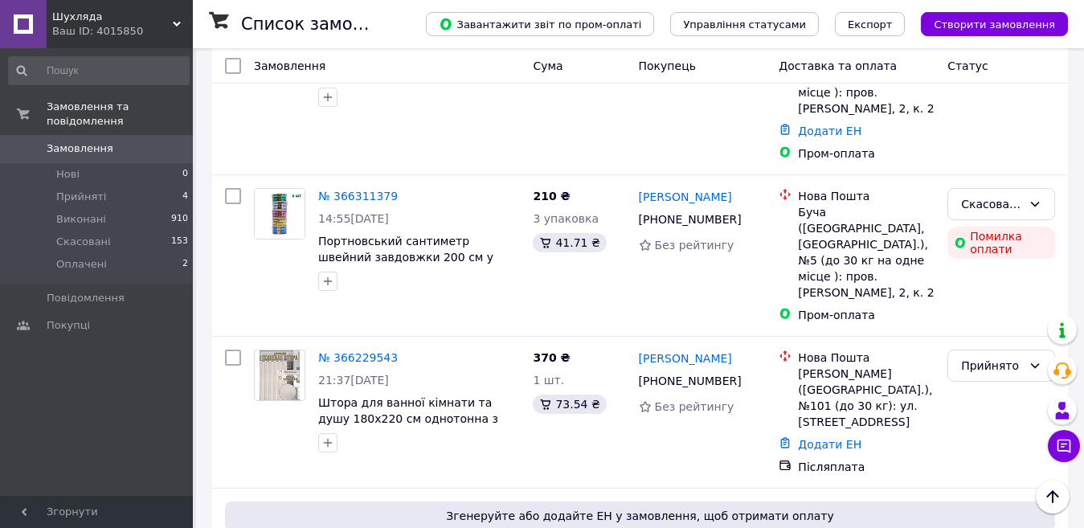
click at [65, 15] on span "Шухляда" at bounding box center [112, 17] width 121 height 14
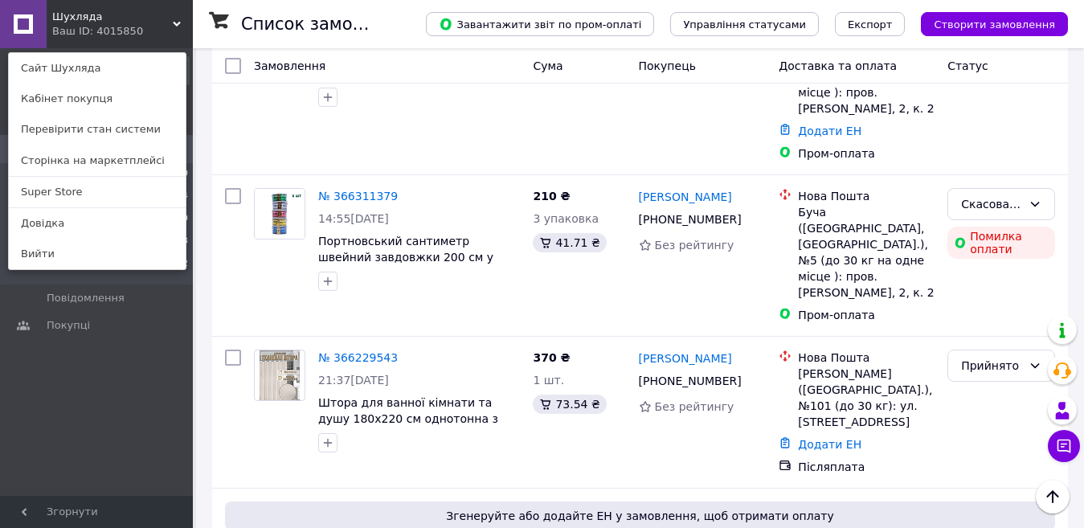
click at [74, 63] on link "Сайт Шухляда" at bounding box center [97, 68] width 177 height 31
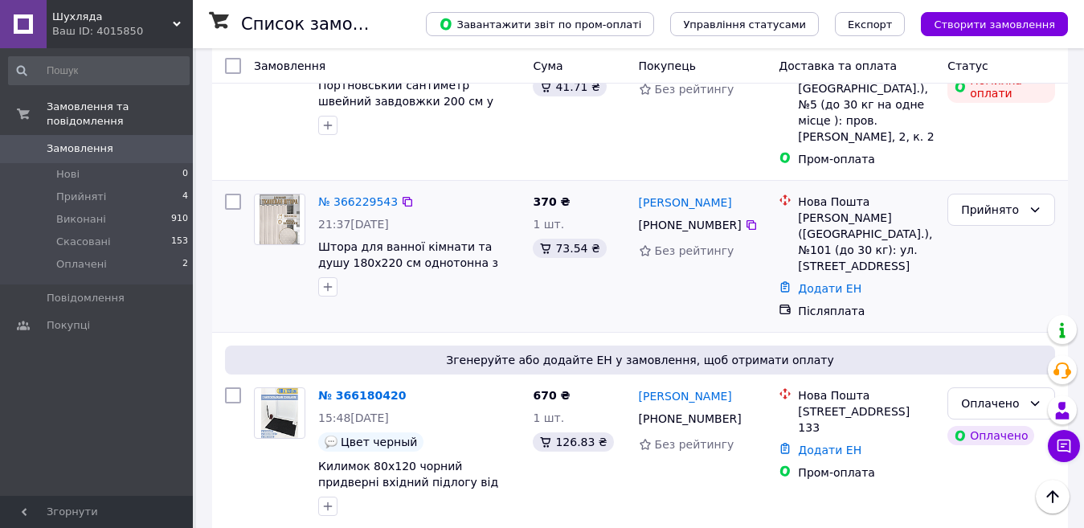
scroll to position [321, 0]
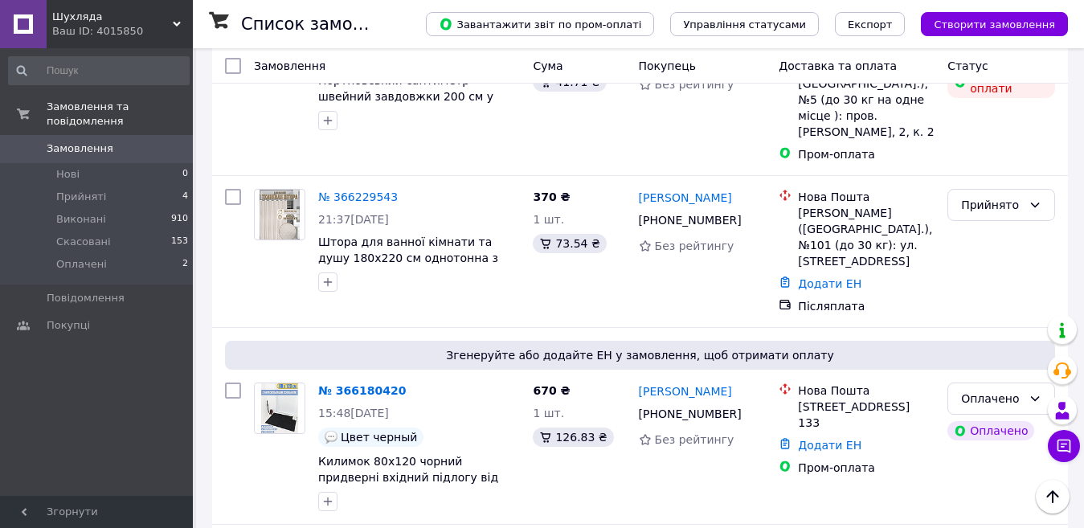
drag, startPoint x: 362, startPoint y: 342, endPoint x: 488, endPoint y: 226, distance: 172.3
click at [362, 384] on link "№ 366180420" at bounding box center [362, 390] width 88 height 13
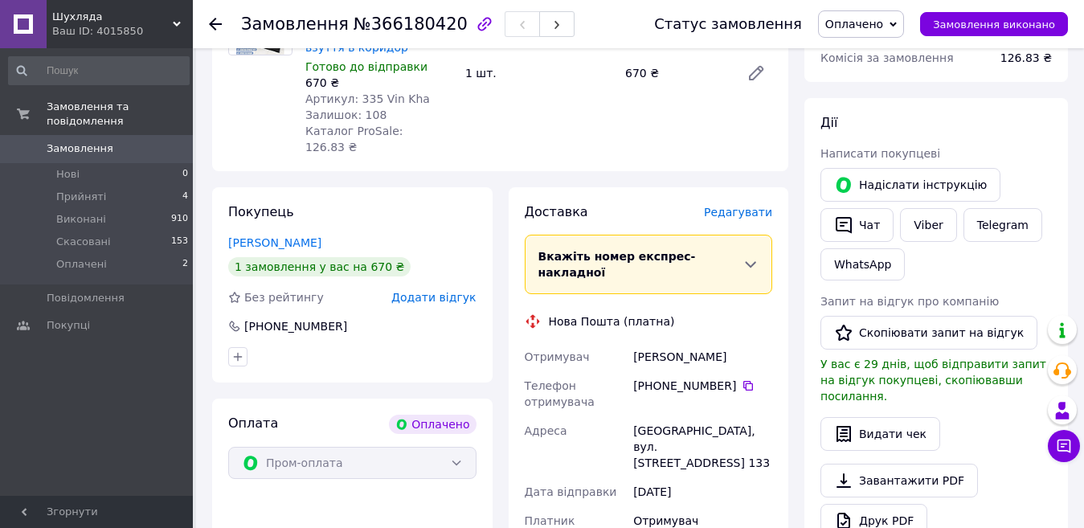
scroll to position [241, 0]
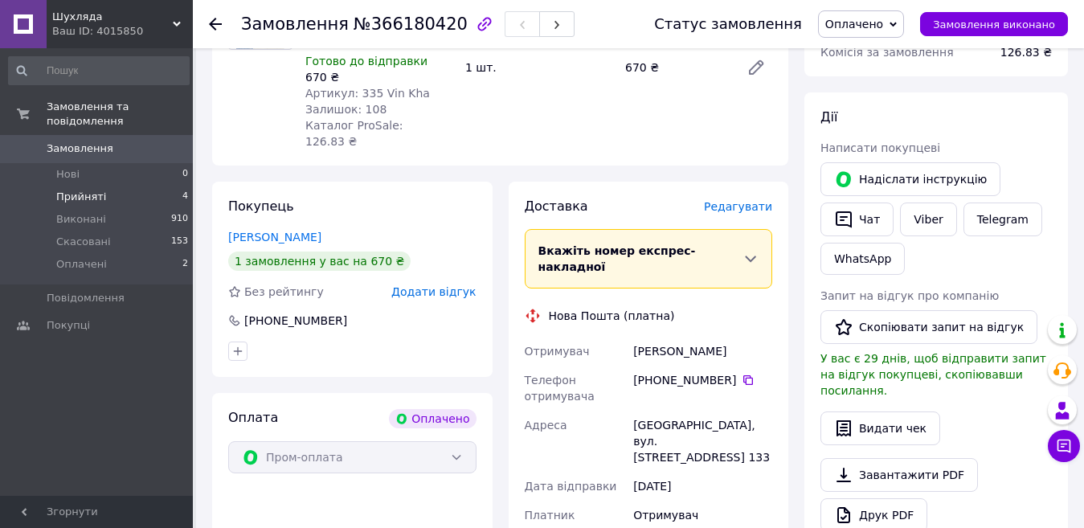
drag, startPoint x: 71, startPoint y: 181, endPoint x: 115, endPoint y: 178, distance: 44.3
click at [72, 190] on span "Прийняті" at bounding box center [81, 197] width 50 height 14
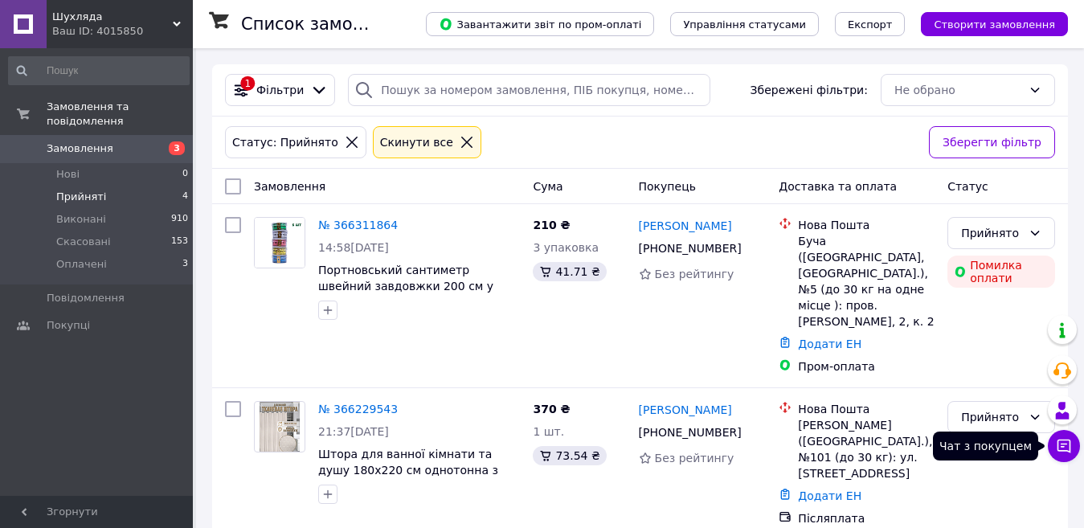
drag, startPoint x: 1057, startPoint y: 446, endPoint x: 991, endPoint y: 175, distance: 278.7
click at [1057, 446] on icon at bounding box center [1064, 446] width 16 height 16
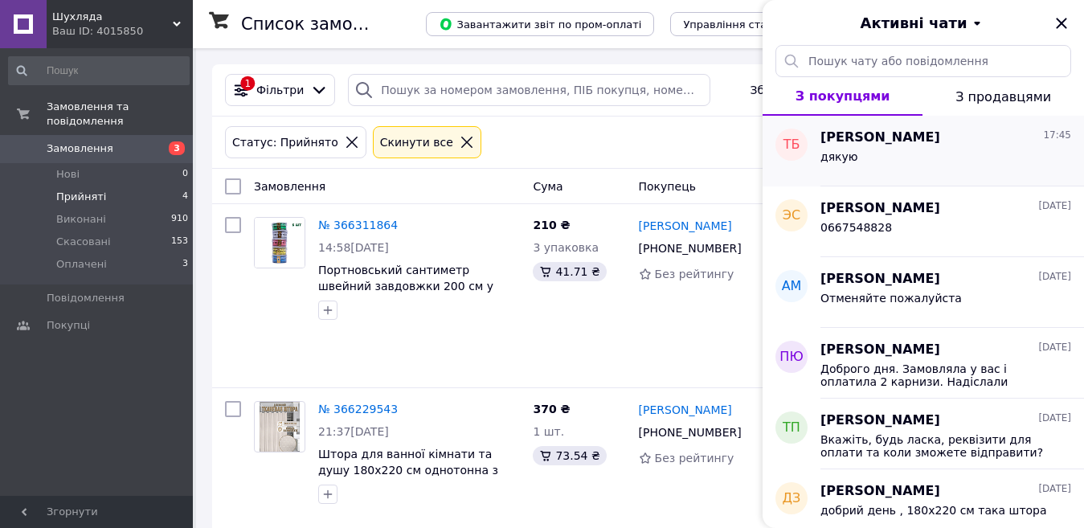
click at [891, 137] on span "[PERSON_NAME]" at bounding box center [880, 138] width 120 height 18
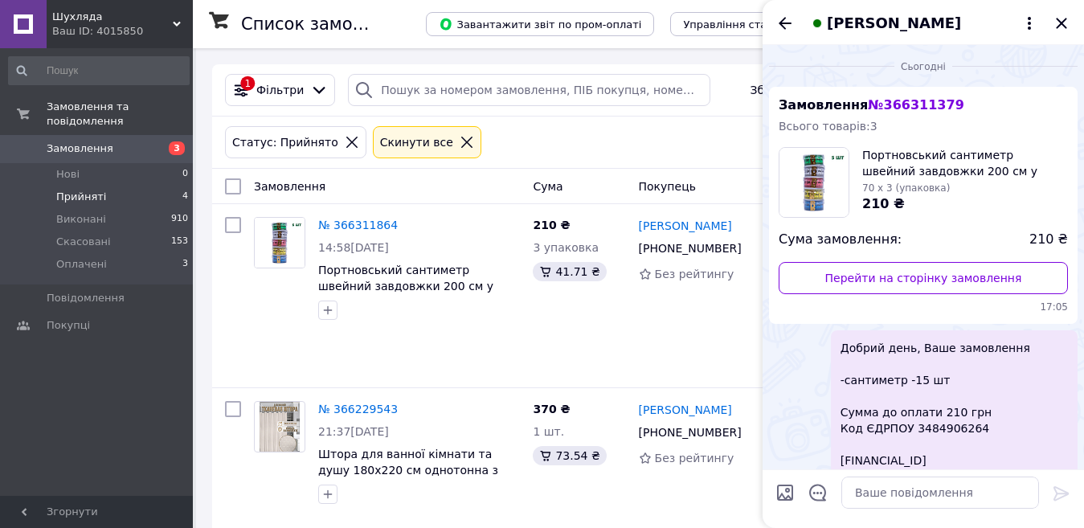
scroll to position [367, 0]
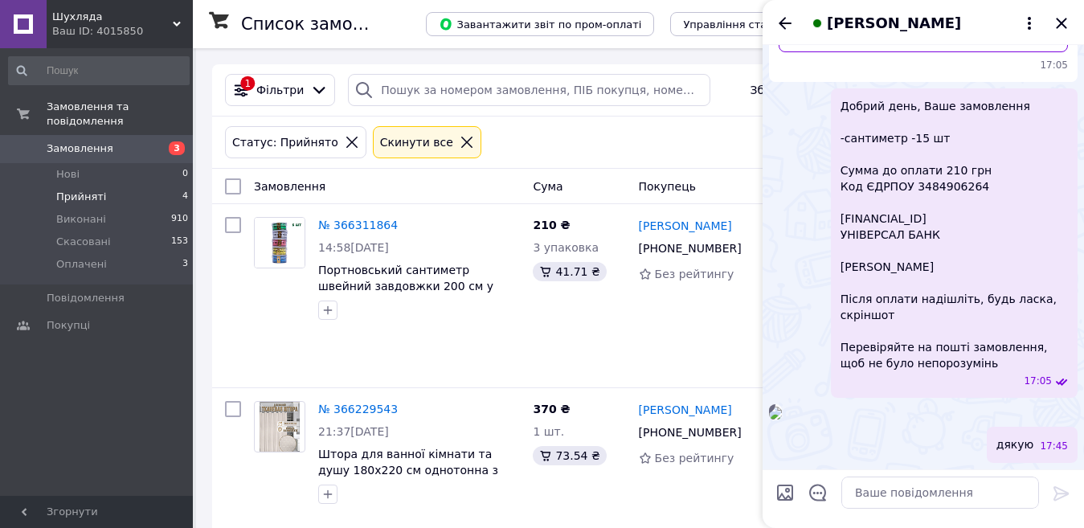
click at [782, 407] on img at bounding box center [775, 413] width 13 height 13
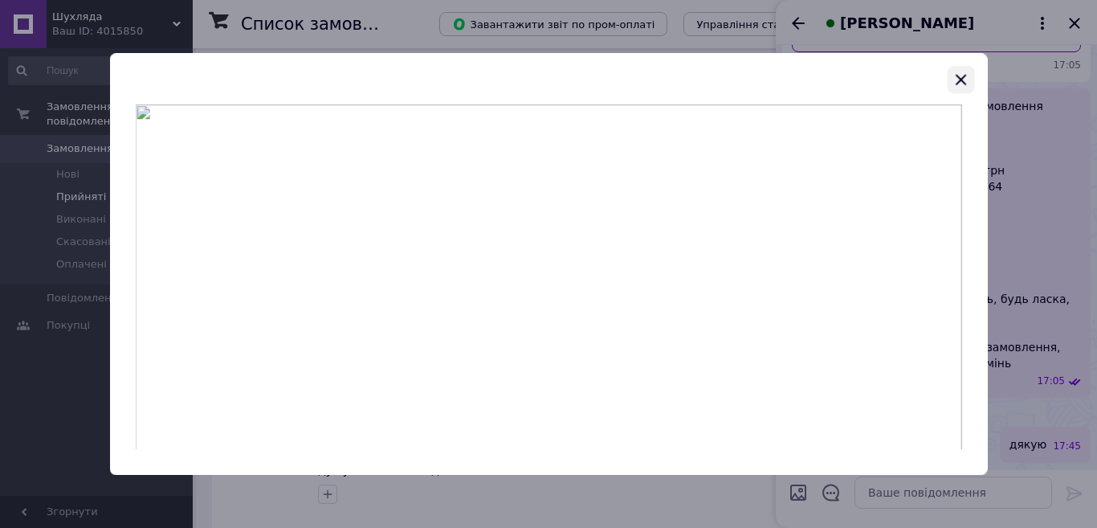
click at [958, 79] on icon "button" at bounding box center [960, 79] width 19 height 19
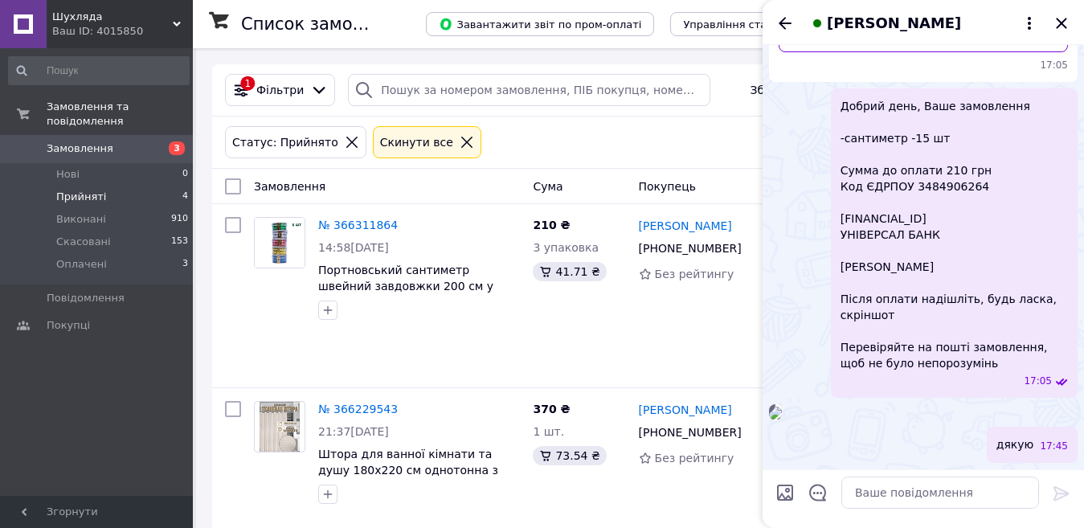
scroll to position [467, 0]
click at [1062, 20] on icon "Закрити" at bounding box center [1061, 23] width 19 height 19
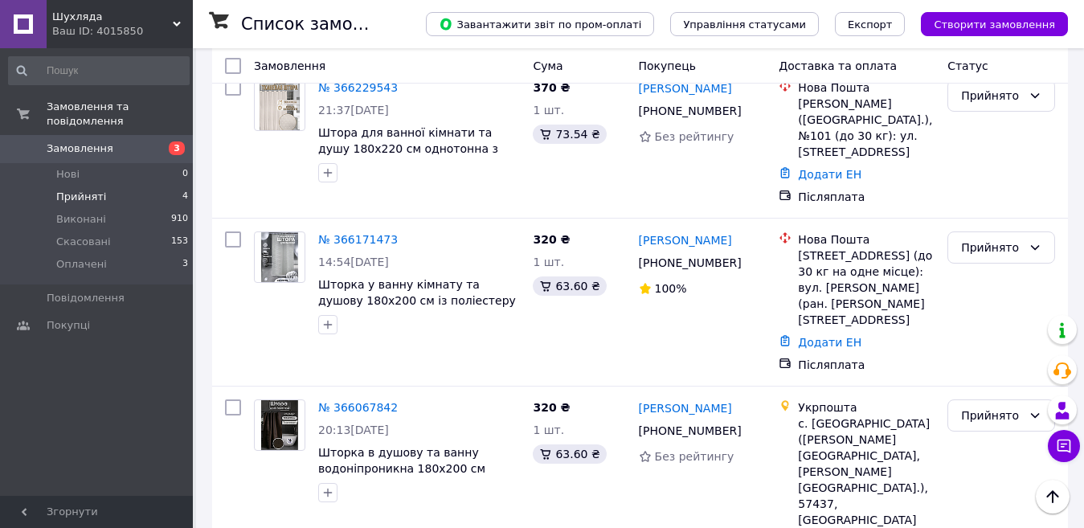
scroll to position [332, 0]
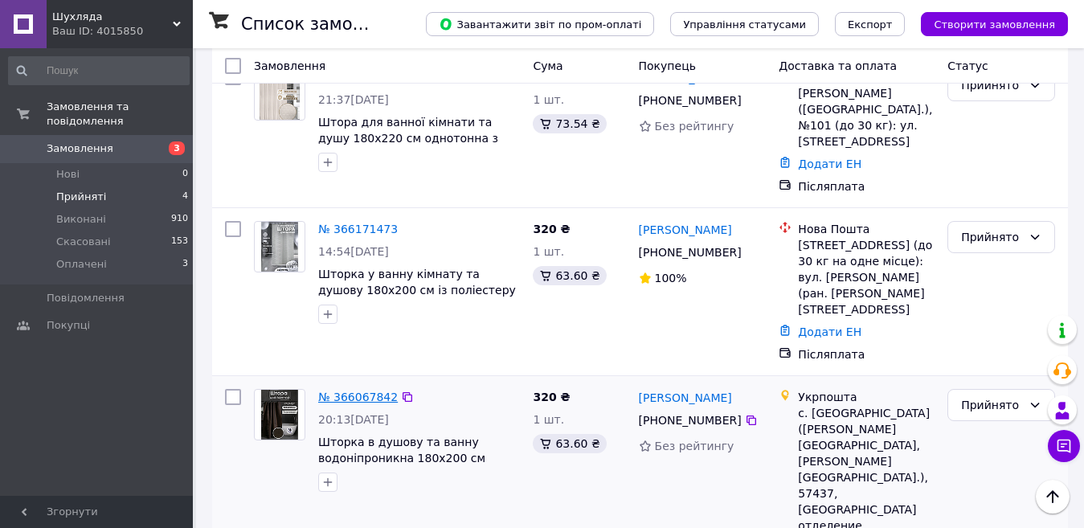
drag, startPoint x: 345, startPoint y: 363, endPoint x: 504, endPoint y: 359, distance: 158.3
click at [345, 390] on link "№ 366067842" at bounding box center [358, 396] width 80 height 13
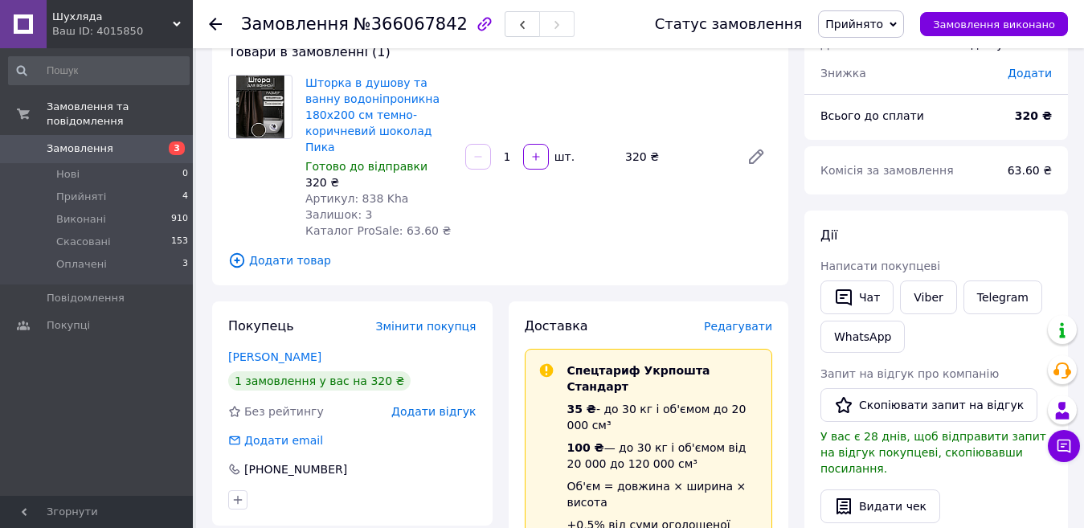
scroll to position [321, 0]
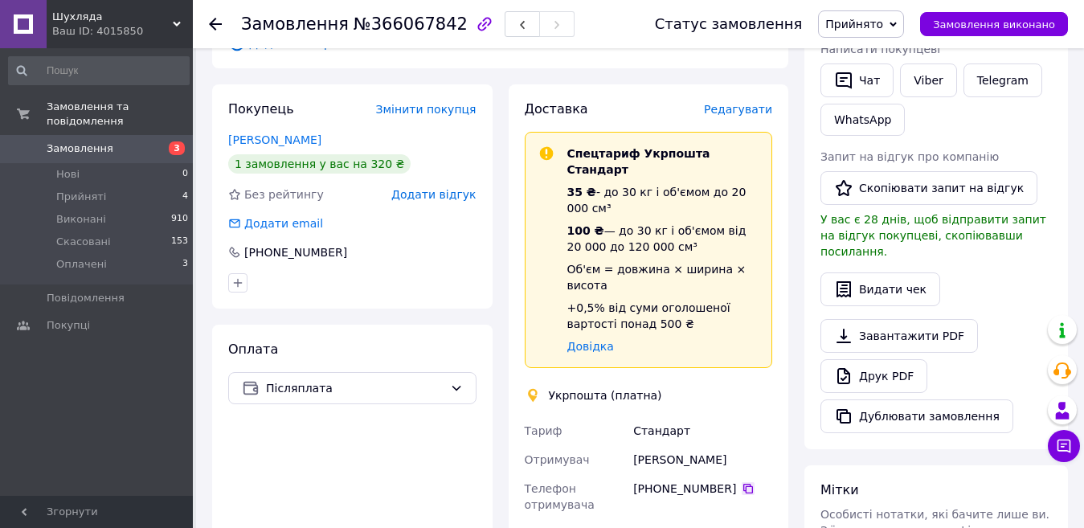
click at [742, 482] on icon at bounding box center [748, 488] width 13 height 13
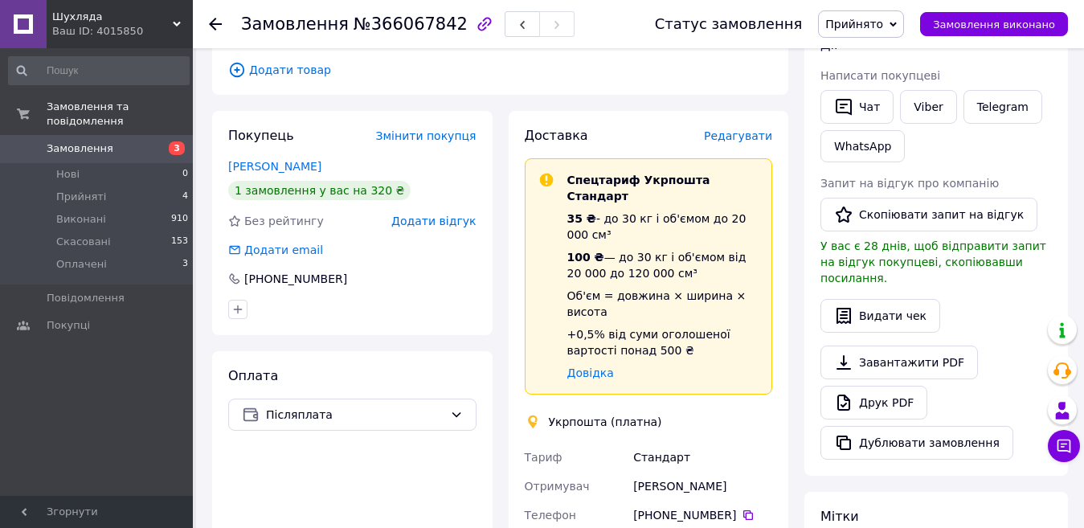
scroll to position [402, 0]
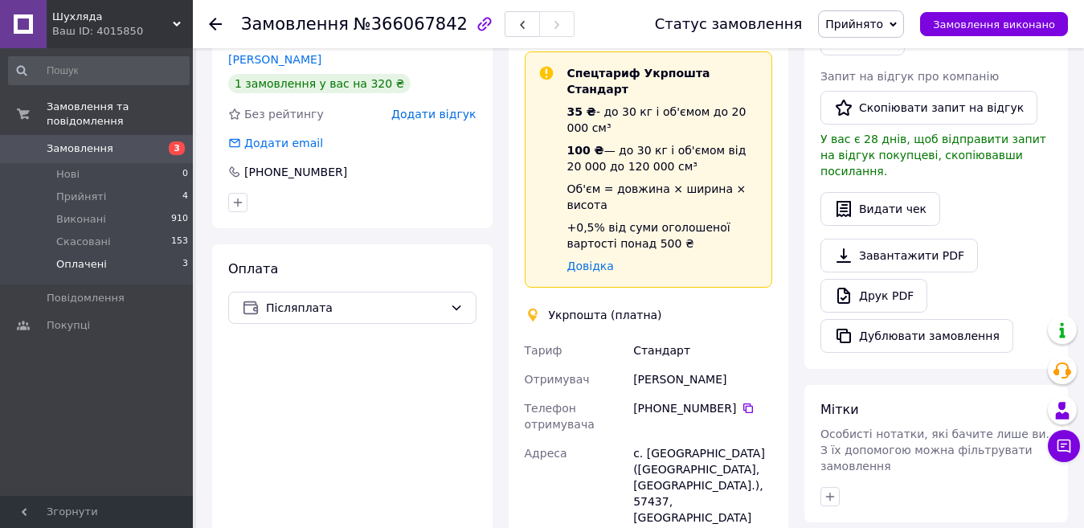
click at [105, 253] on li "Оплачені 3" at bounding box center [99, 268] width 198 height 31
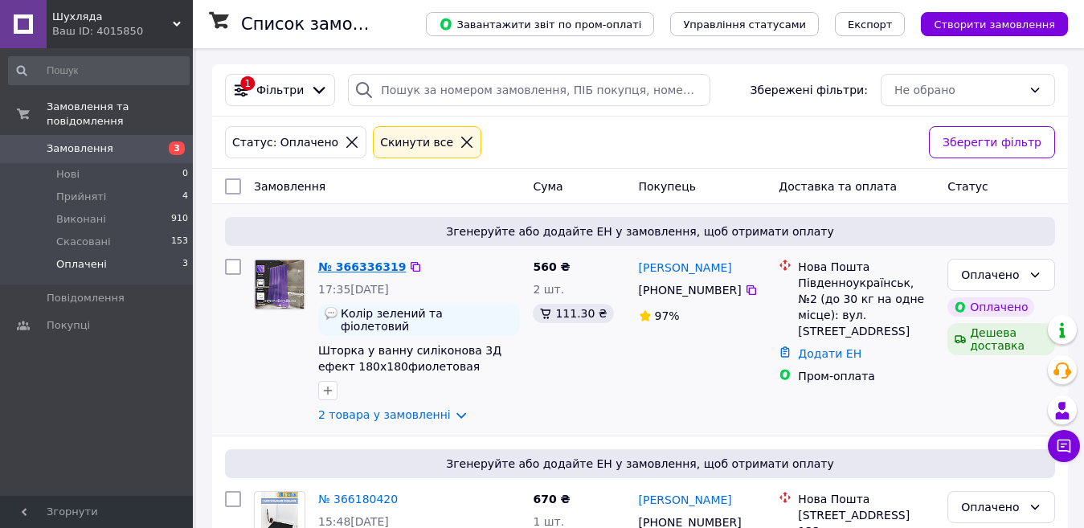
click at [325, 266] on link "№ 366336319" at bounding box center [362, 266] width 88 height 13
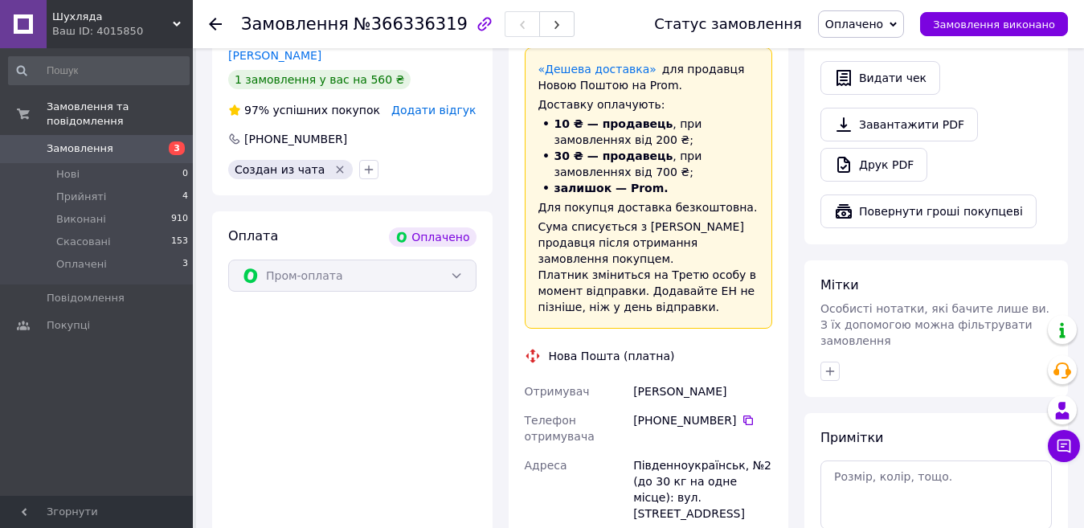
scroll to position [723, 0]
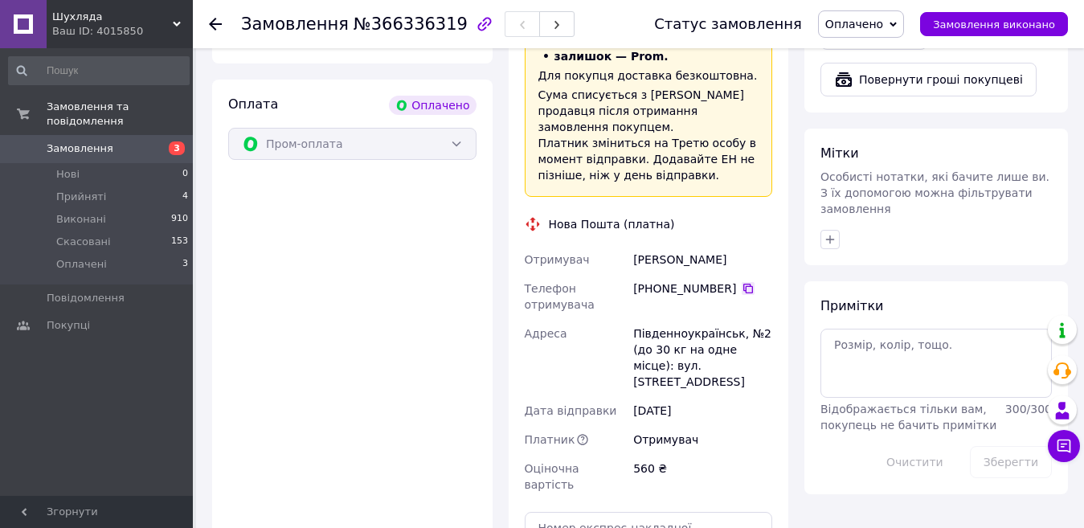
click at [742, 282] on icon at bounding box center [748, 288] width 13 height 13
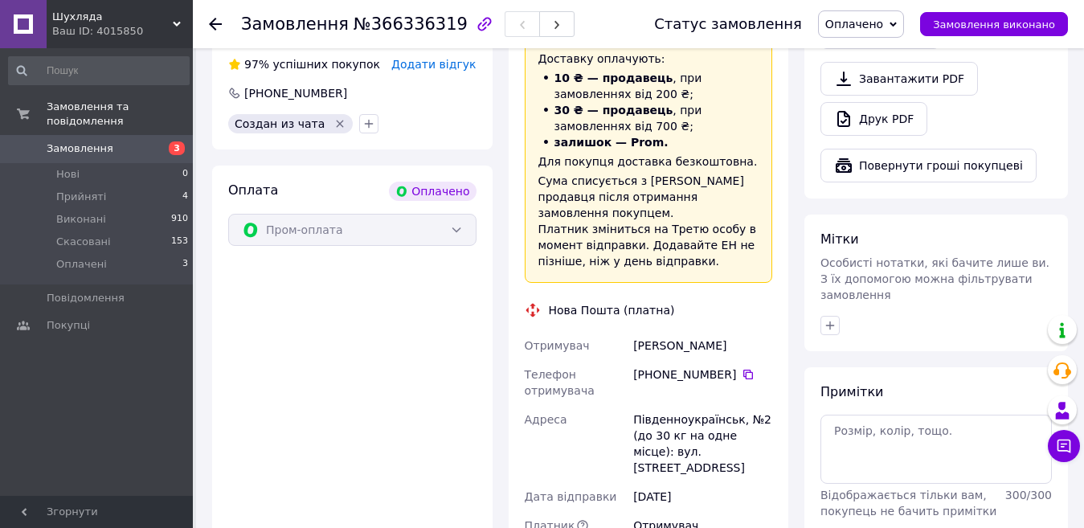
scroll to position [643, 0]
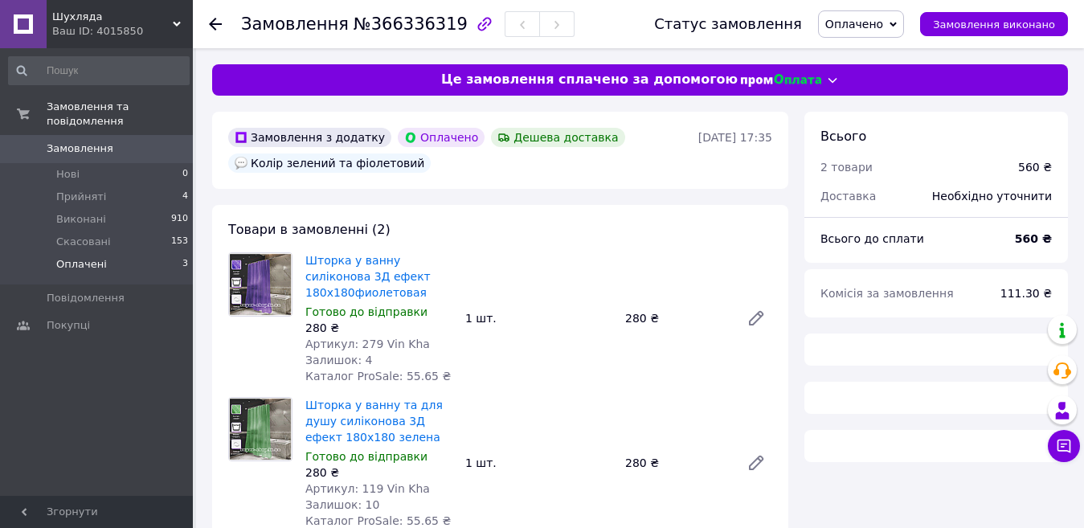
scroll to position [643, 0]
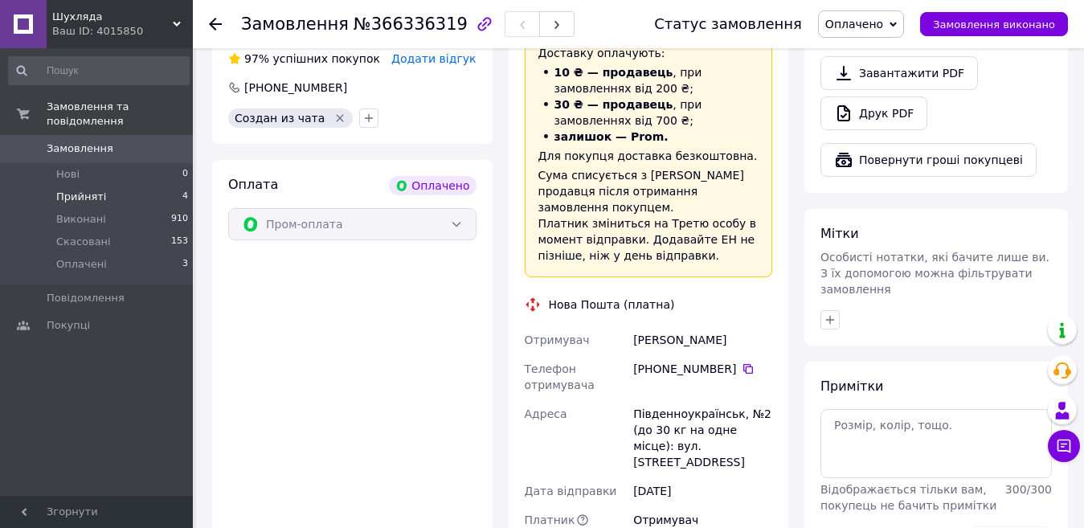
click at [88, 190] on span "Прийняті" at bounding box center [81, 197] width 50 height 14
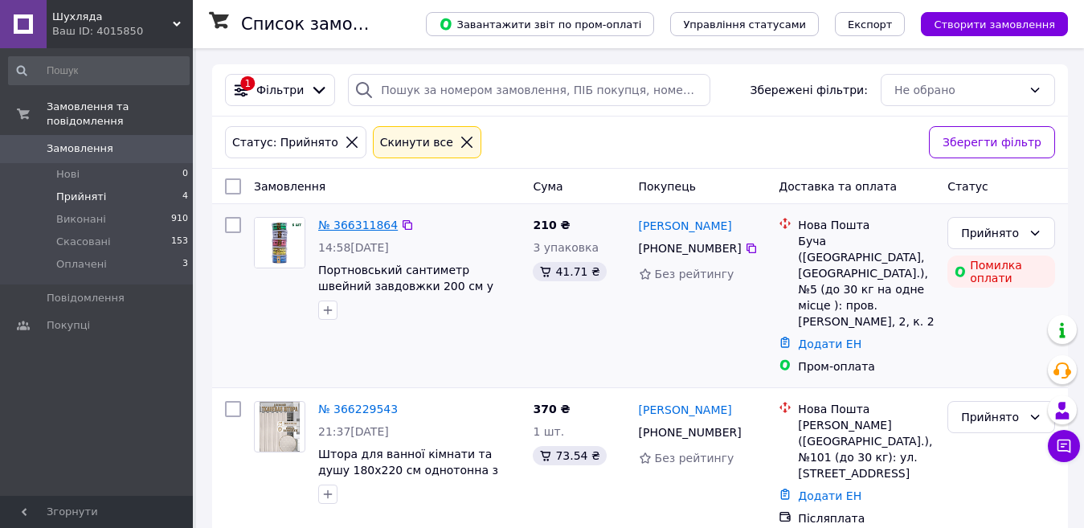
click at [354, 224] on link "№ 366311864" at bounding box center [358, 225] width 80 height 13
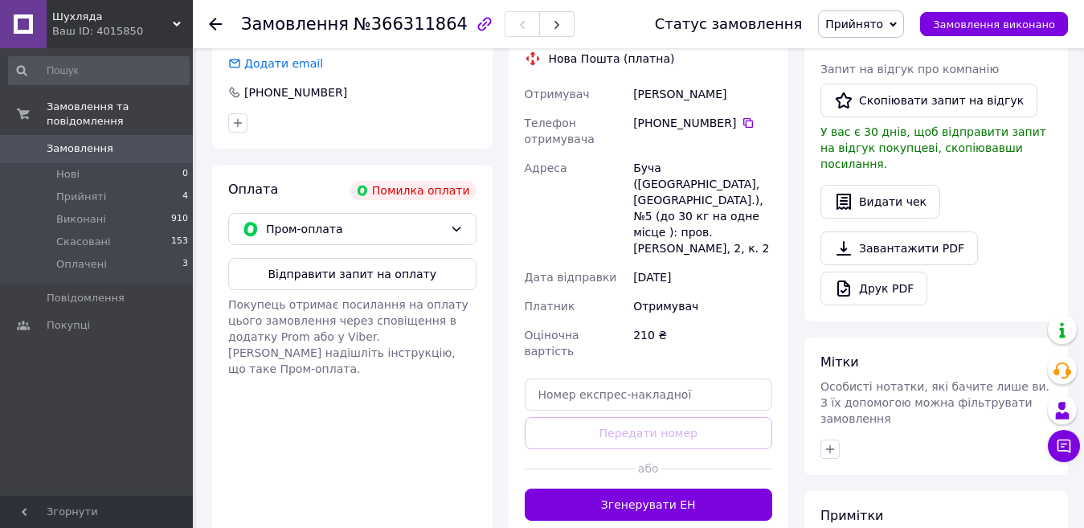
scroll to position [458, 0]
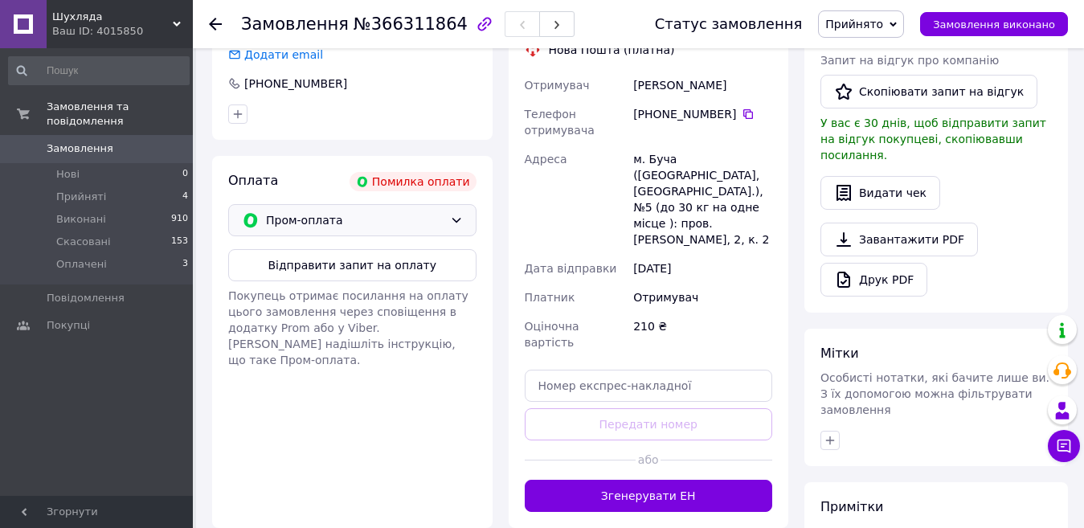
click at [430, 211] on span "Пром-оплата" at bounding box center [355, 220] width 178 height 18
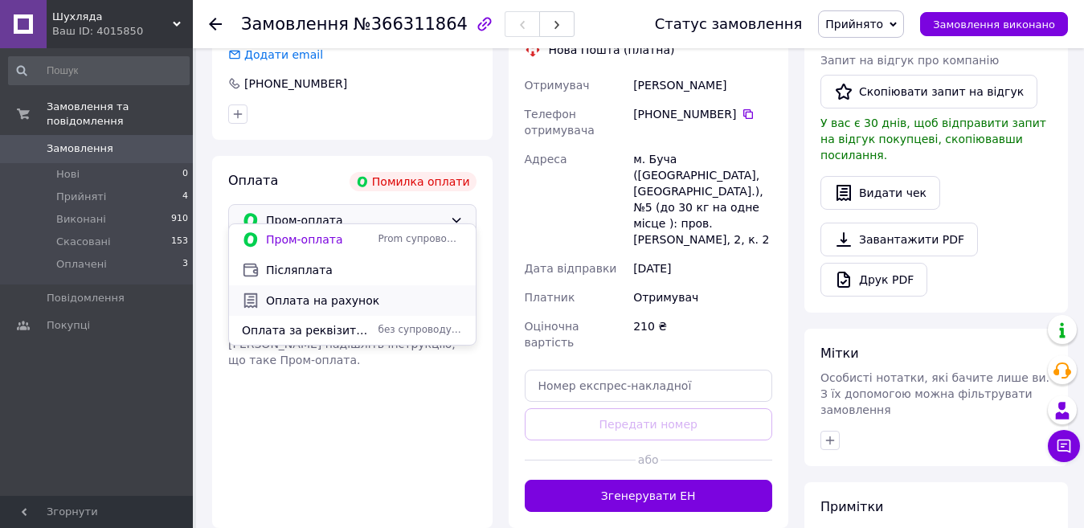
click at [337, 298] on span "Оплата на рахунок" at bounding box center [364, 300] width 197 height 16
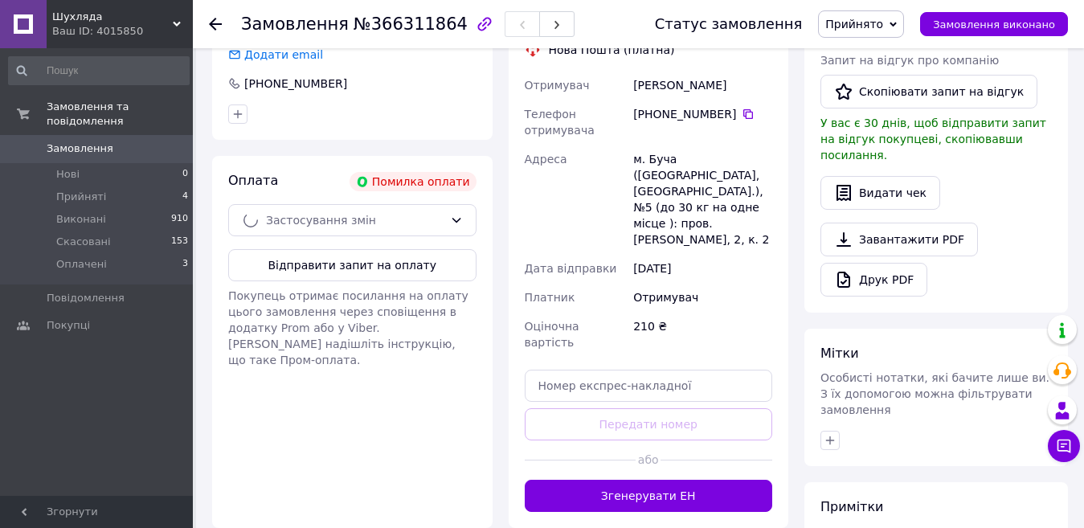
click at [366, 402] on div "Оплата Помилка оплати Застосування змін Відправити запит на оплату Покупець отр…" at bounding box center [352, 342] width 280 height 372
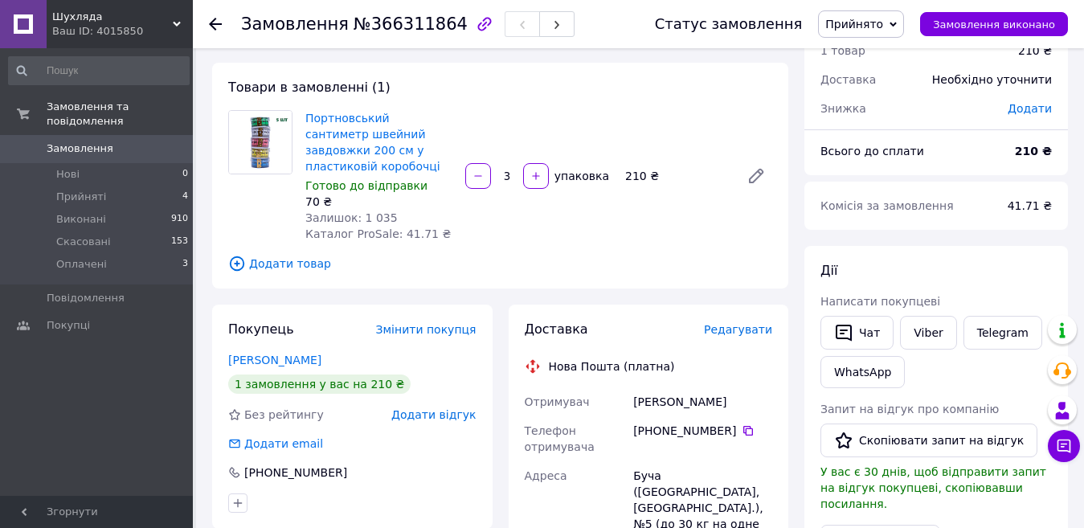
scroll to position [56, 0]
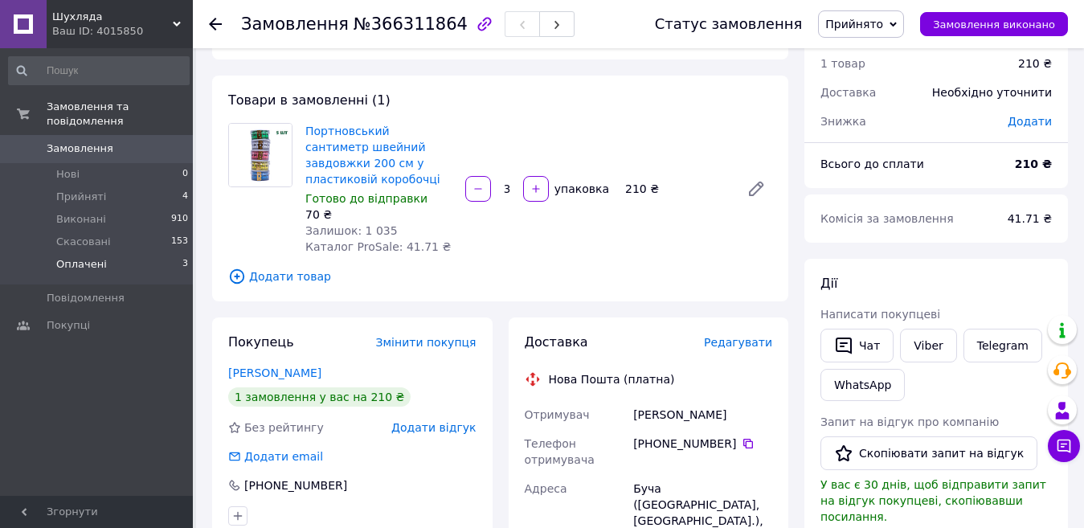
click at [68, 257] on span "Оплачені" at bounding box center [81, 264] width 51 height 14
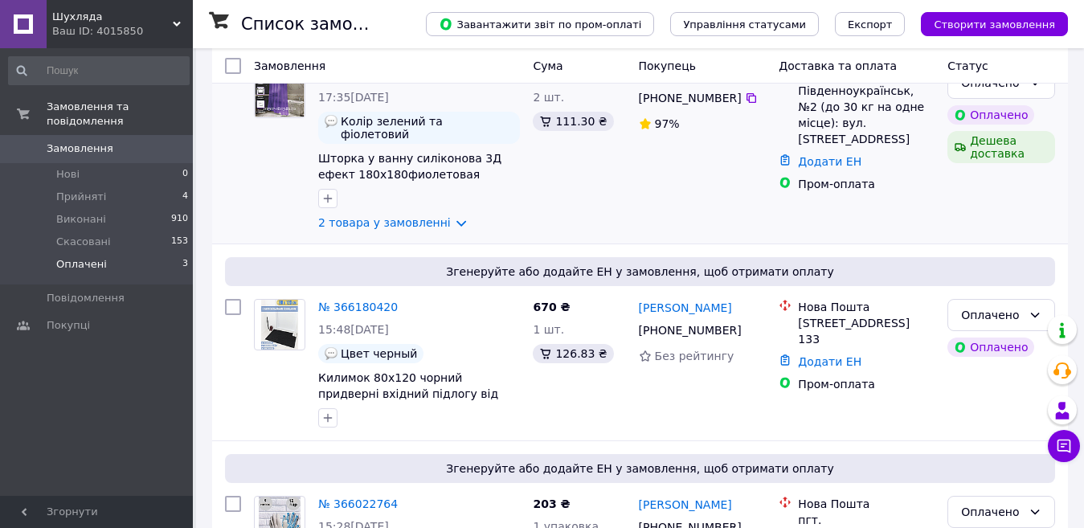
scroll to position [303, 0]
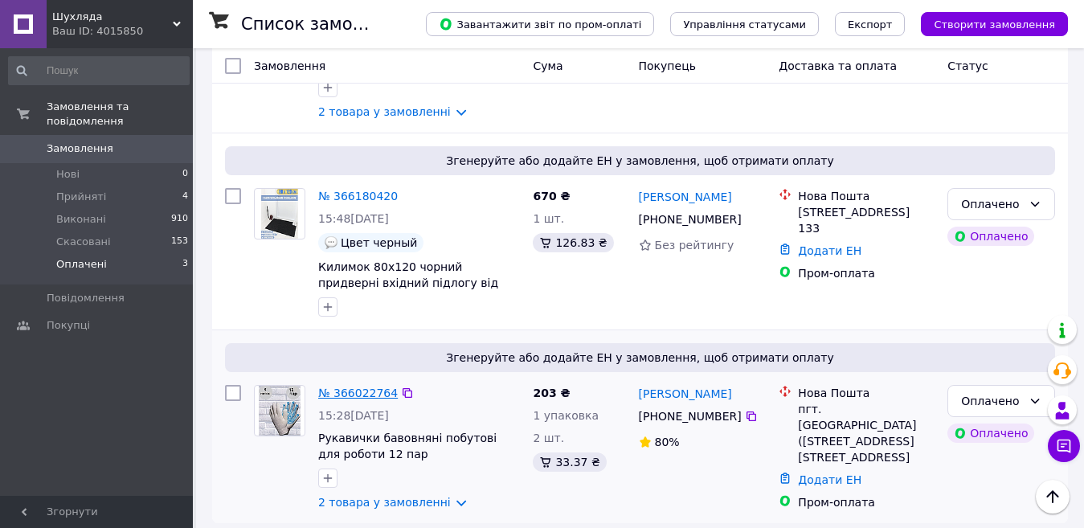
click at [372, 386] on link "№ 366022764" at bounding box center [358, 392] width 80 height 13
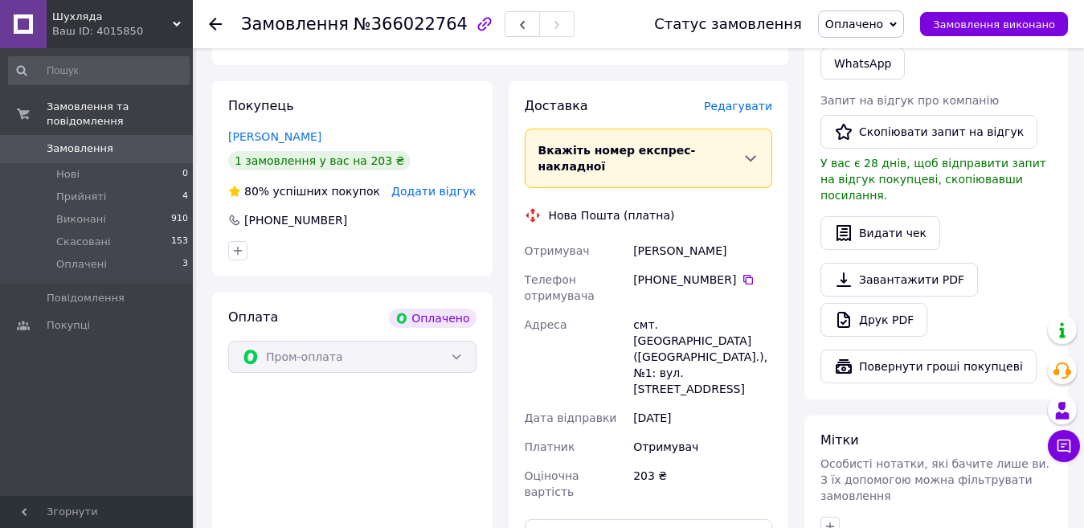
scroll to position [303, 0]
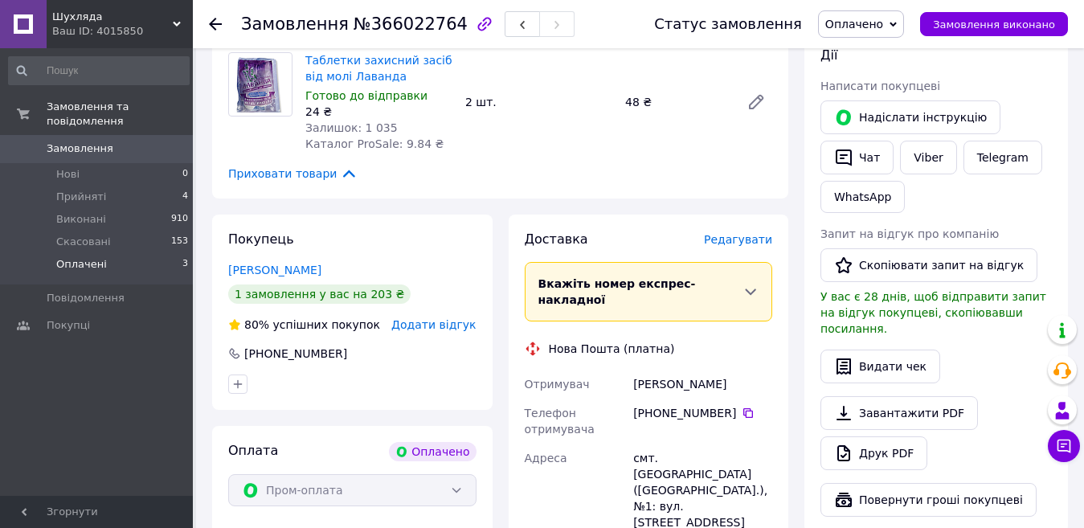
drag, startPoint x: 87, startPoint y: 251, endPoint x: 181, endPoint y: 268, distance: 95.6
click at [88, 257] on span "Оплачені" at bounding box center [81, 264] width 51 height 14
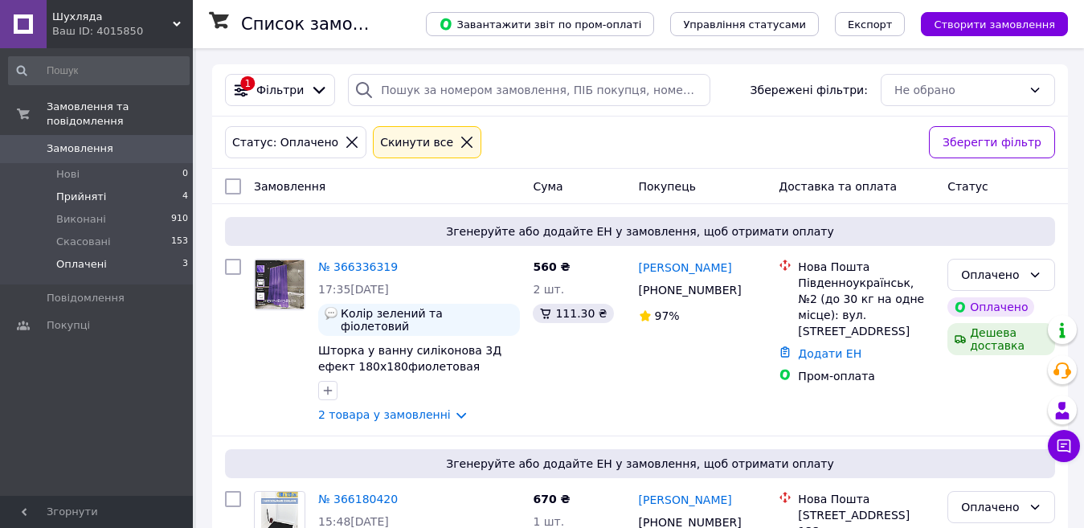
drag, startPoint x: 55, startPoint y: 178, endPoint x: 97, endPoint y: 181, distance: 41.9
click at [56, 186] on li "Прийняті 4" at bounding box center [99, 197] width 198 height 22
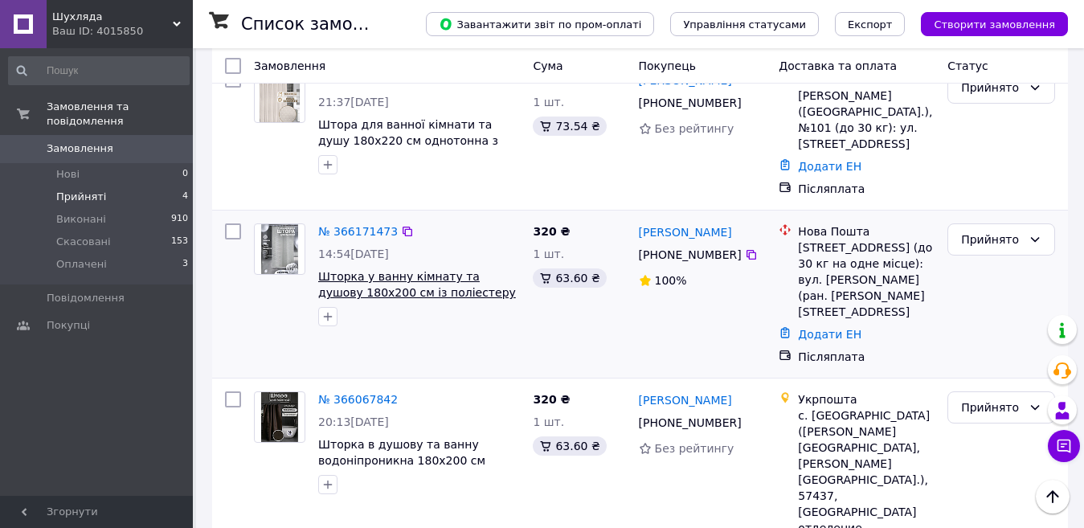
scroll to position [332, 0]
